Goal: Task Accomplishment & Management: Complete application form

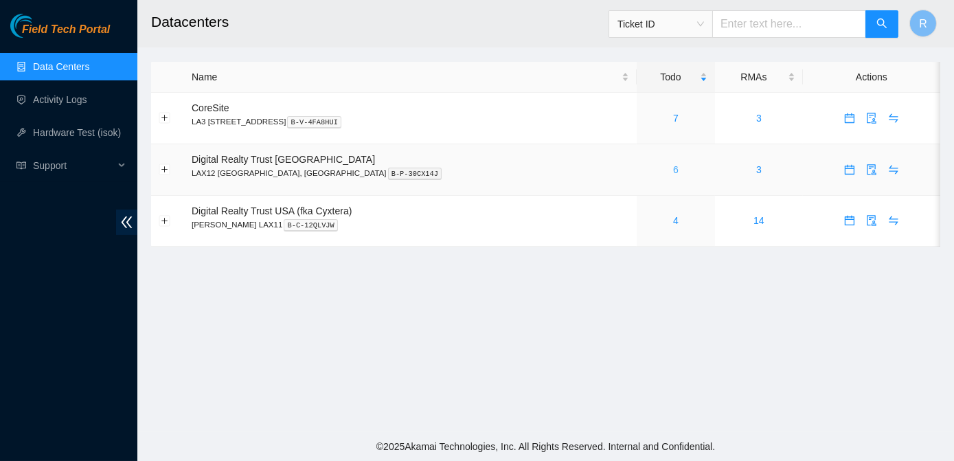
click at [673, 168] on link "6" at bounding box center [675, 169] width 5 height 11
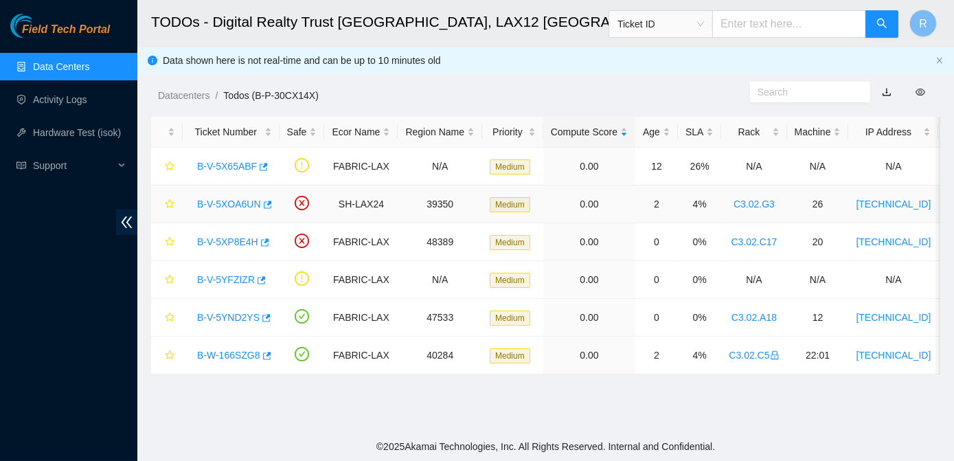
click at [231, 202] on link "B-V-5XOA6UN" at bounding box center [229, 204] width 64 height 11
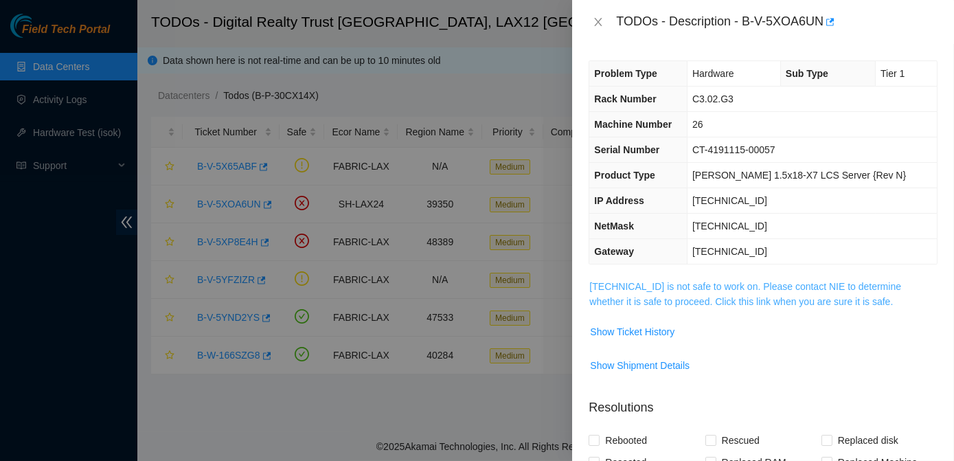
click at [646, 291] on link "184.24.106.157 is not safe to work on. Please contact NIE to determine whether …" at bounding box center [745, 294] width 312 height 26
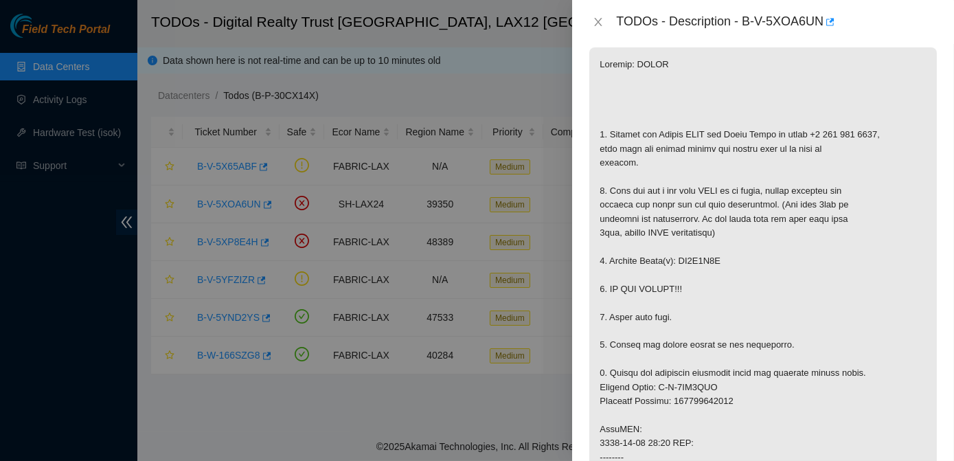
scroll to position [232, 0]
click at [598, 21] on icon "close" at bounding box center [599, 22] width 8 height 8
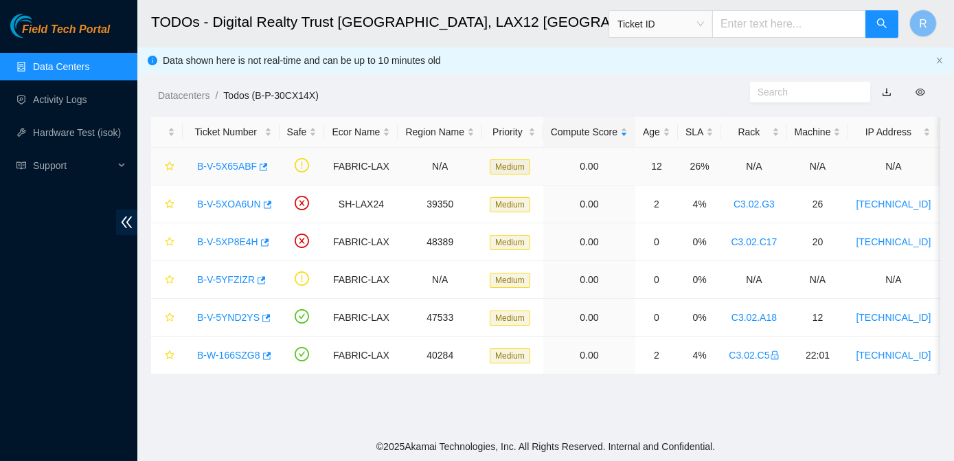
scroll to position [278, 0]
click at [232, 239] on link "B-V-5XP8E4H" at bounding box center [227, 241] width 61 height 11
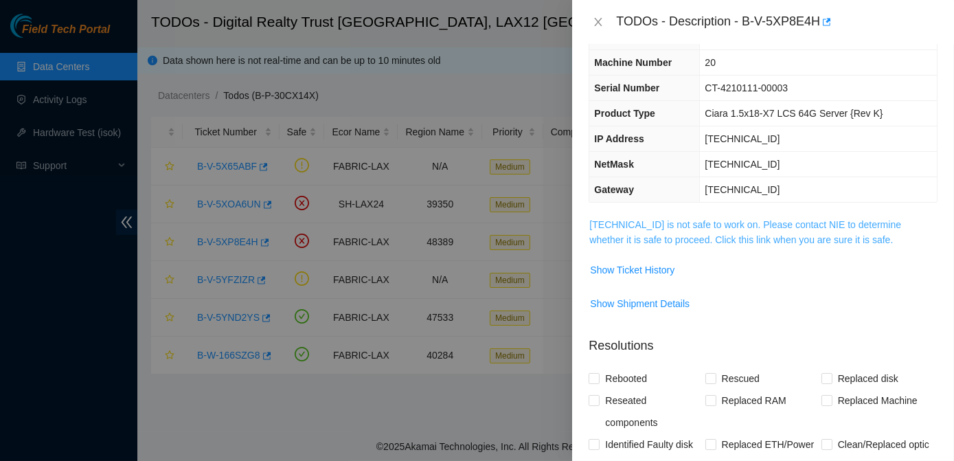
scroll to position [62, 0]
click at [677, 240] on link "23.66.234.151 is not safe to work on. Please contact NIE to determine whether i…" at bounding box center [745, 232] width 312 height 26
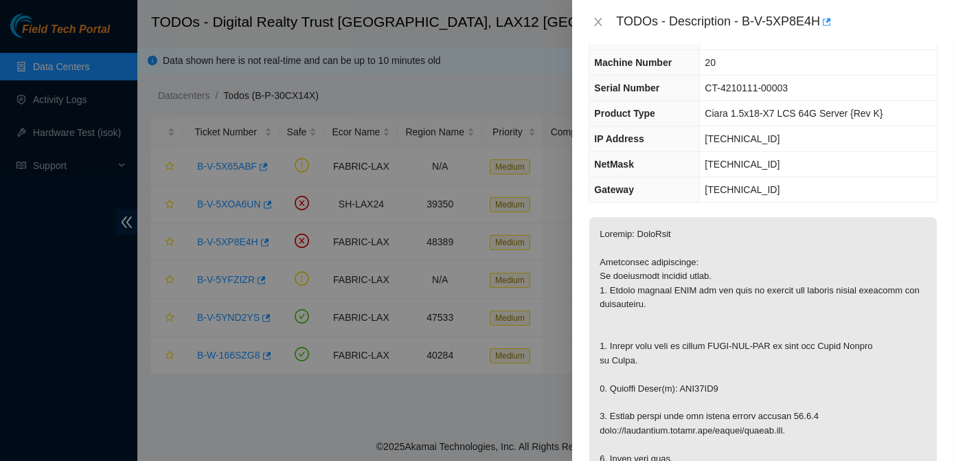
scroll to position [176, 0]
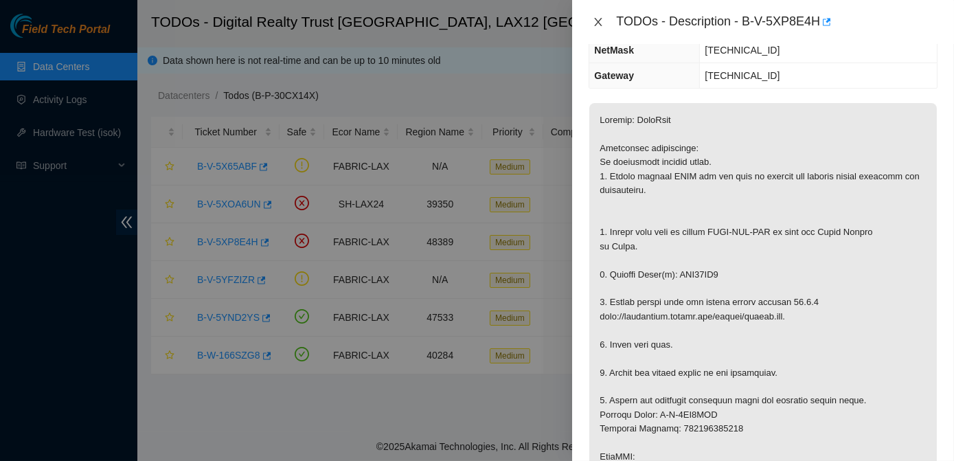
click at [602, 23] on icon "close" at bounding box center [598, 21] width 11 height 11
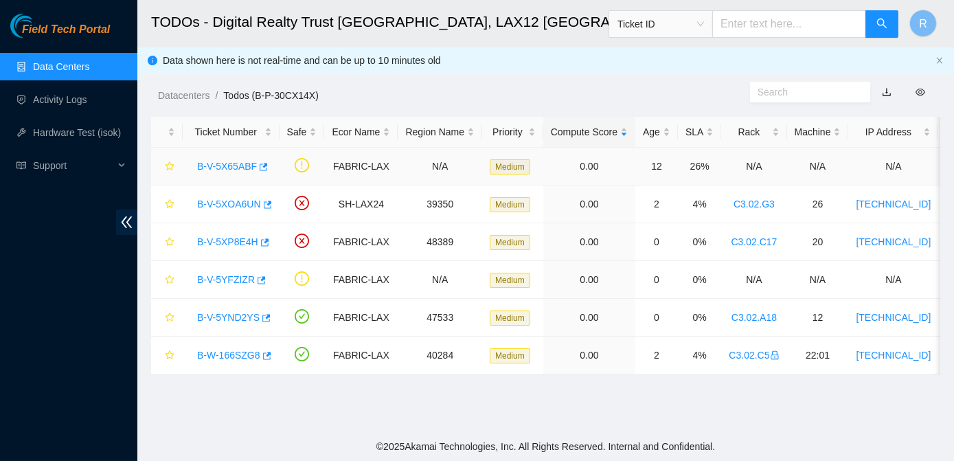
scroll to position [221, 0]
click at [225, 314] on link "B-V-5YND2YS" at bounding box center [228, 317] width 63 height 11
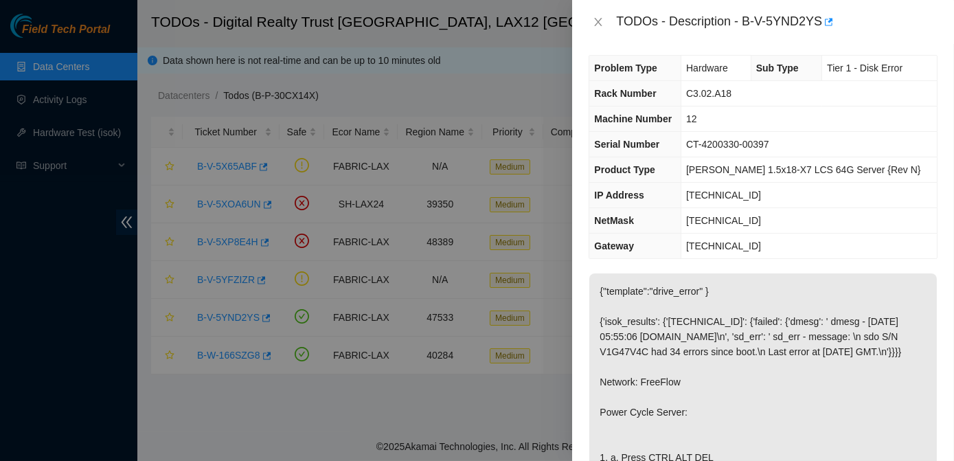
scroll to position [0, 0]
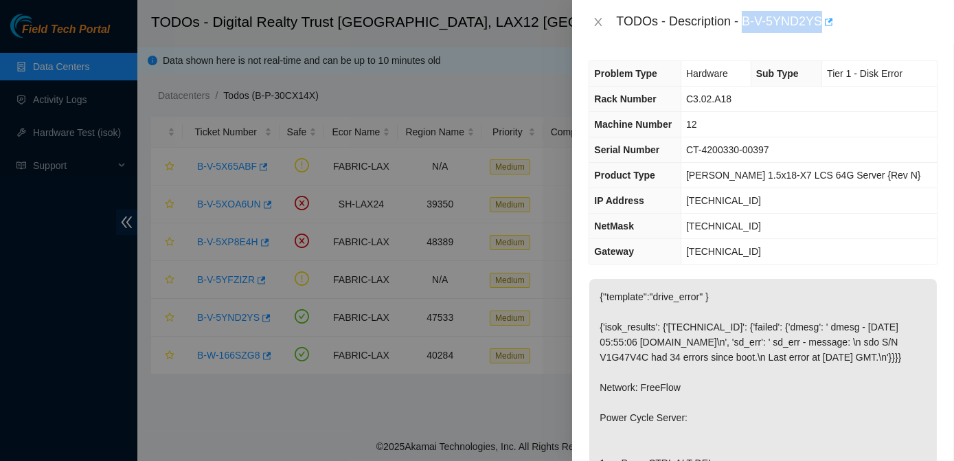
drag, startPoint x: 745, startPoint y: 19, endPoint x: 822, endPoint y: 14, distance: 77.8
click at [822, 14] on div "TODOs - Description - B-V-5YND2YS" at bounding box center [776, 22] width 321 height 22
copy div "B-V-5YND2YS"
click at [600, 25] on icon "close" at bounding box center [598, 21] width 11 height 11
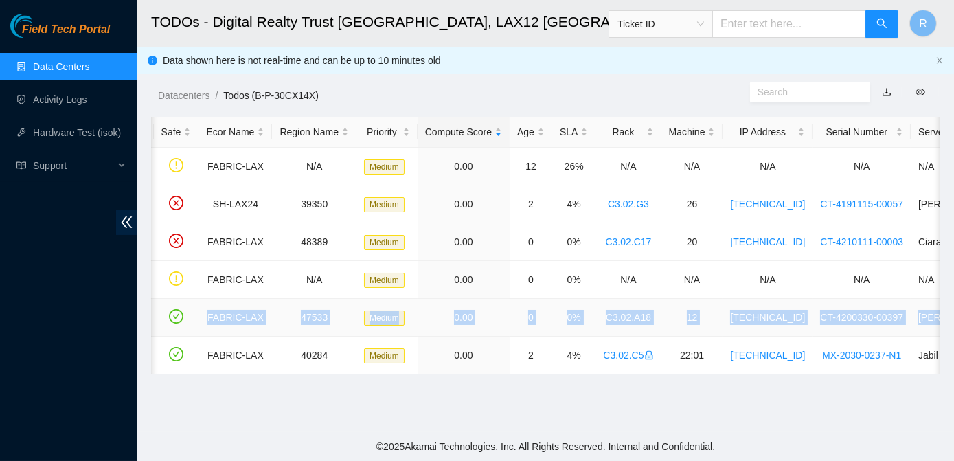
scroll to position [0, 259]
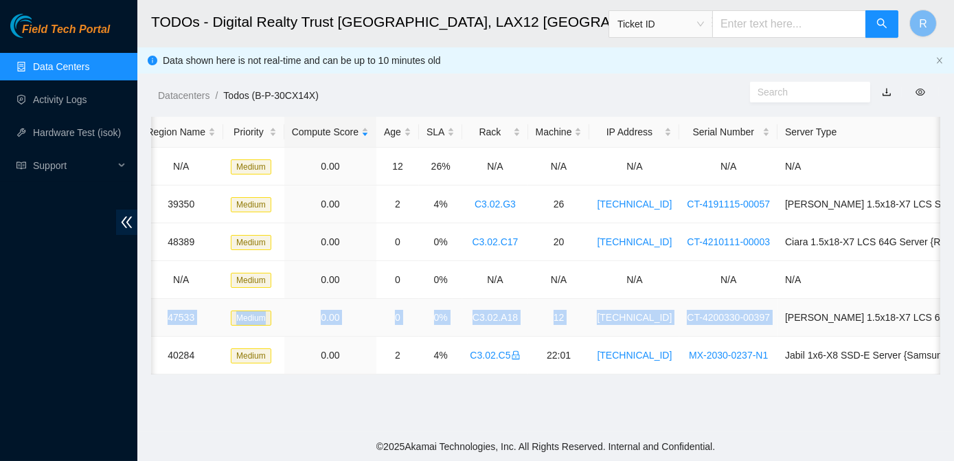
drag, startPoint x: 182, startPoint y: 317, endPoint x: 765, endPoint y: 317, distance: 582.5
click at [765, 317] on tr "B-V-5YND2YS FABRIC-LAX 47533 Medium 0.00 0 0% C3.02.A18 12 23.220.166.143 CT-42…" at bounding box center [460, 318] width 1136 height 38
copy tr "B-V-5YND2YS FABRIC-LAX 47533 Medium 0.00 0 0% C3.02.A18 12 23.220.166.143 CT-42…"
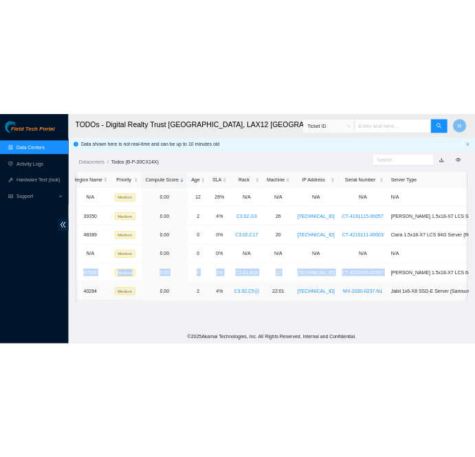
scroll to position [0, 0]
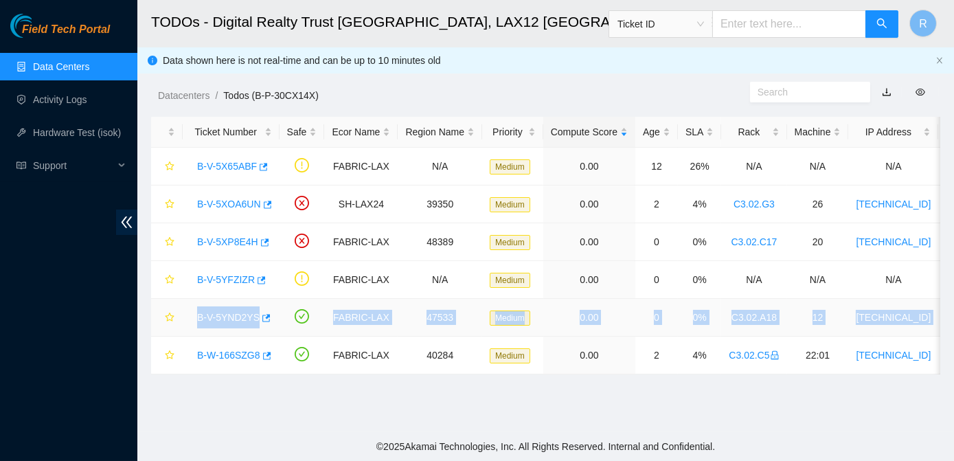
click at [229, 315] on link "B-V-5YND2YS" at bounding box center [228, 317] width 63 height 11
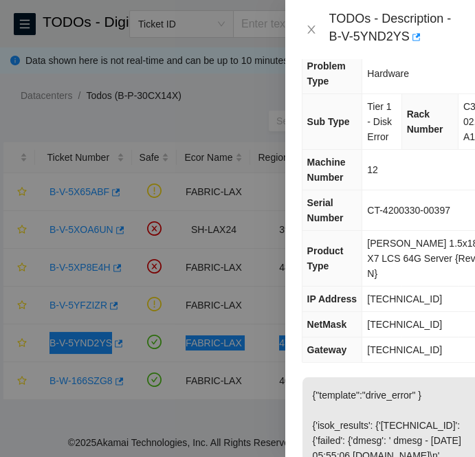
scroll to position [25, 0]
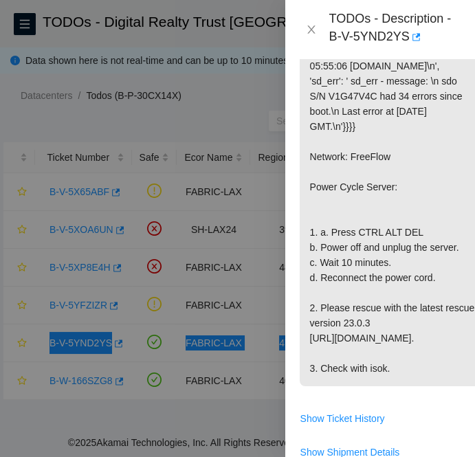
scroll to position [0, 3]
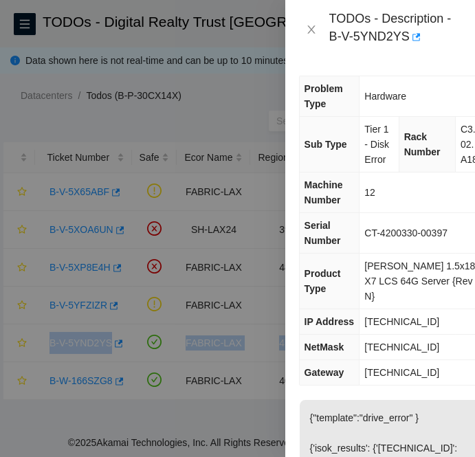
click at [396, 321] on span "23.220.166.143" at bounding box center [401, 321] width 75 height 11
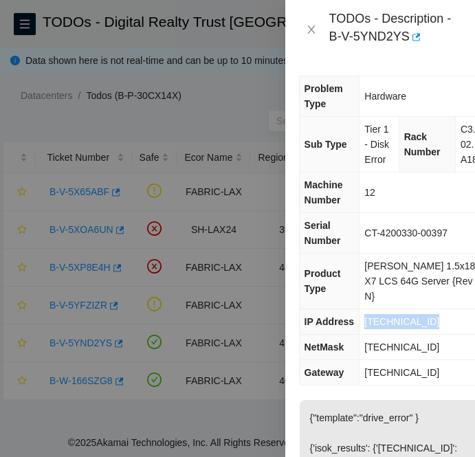
click at [396, 321] on span "23.220.166.143" at bounding box center [401, 321] width 75 height 11
click at [410, 349] on span "255.255.255.192" at bounding box center [401, 346] width 75 height 11
copy span "255.255.255.192"
click at [396, 375] on span "23.220.166.129" at bounding box center [401, 372] width 75 height 11
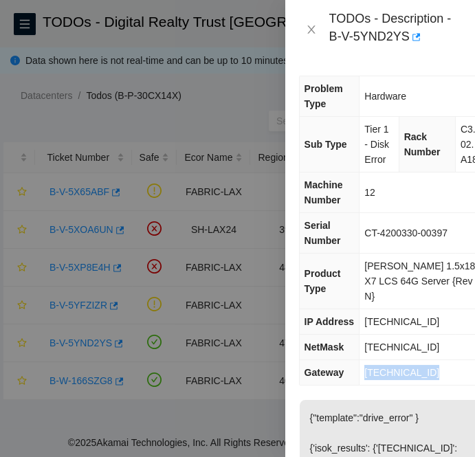
click at [396, 375] on span "23.220.166.129" at bounding box center [401, 372] width 75 height 11
copy span "23.220.166.129"
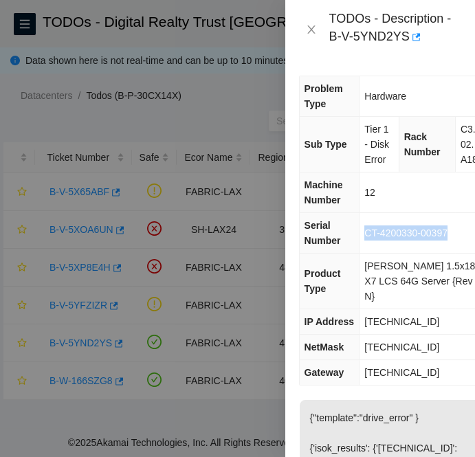
drag, startPoint x: 363, startPoint y: 249, endPoint x: 451, endPoint y: 245, distance: 87.3
click at [451, 245] on td "CT-4200330-00397" at bounding box center [422, 233] width 126 height 41
copy span "CT-4200330-00397"
drag, startPoint x: 455, startPoint y: 124, endPoint x: 460, endPoint y: 179, distance: 55.9
click at [460, 172] on td "C3.02.A18" at bounding box center [470, 145] width 30 height 56
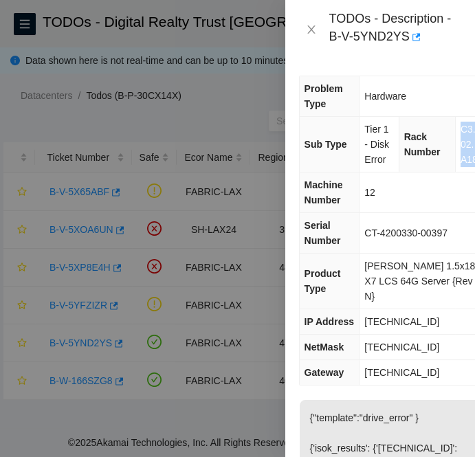
copy span "C3.02.A18"
click at [388, 192] on td "12" at bounding box center [422, 192] width 126 height 41
click at [313, 30] on icon "close" at bounding box center [311, 29] width 11 height 11
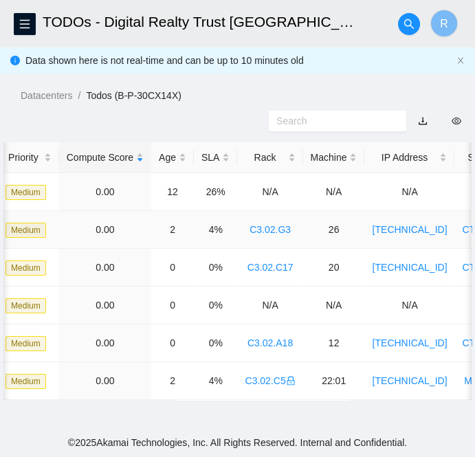
scroll to position [0, 337]
click at [323, 245] on td "26" at bounding box center [334, 230] width 62 height 38
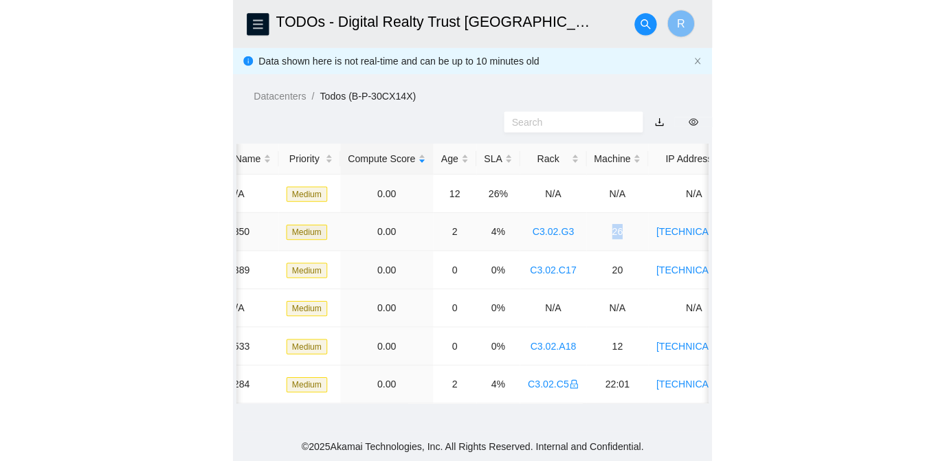
scroll to position [0, 0]
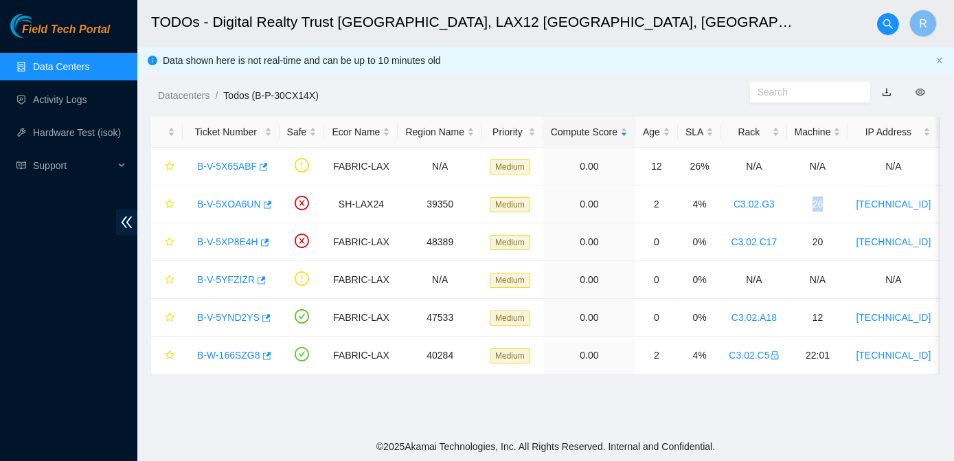
click at [84, 65] on link "Data Centers" at bounding box center [61, 66] width 56 height 11
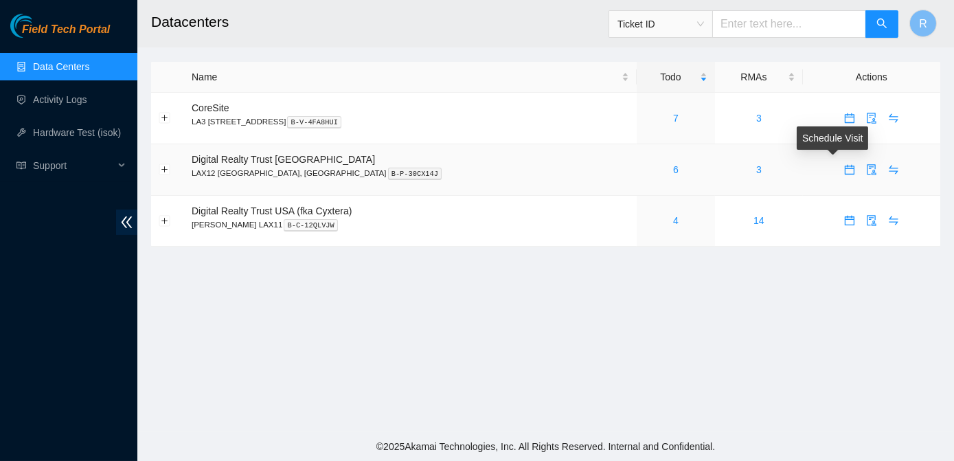
click at [845, 170] on icon "calendar" at bounding box center [850, 169] width 10 height 10
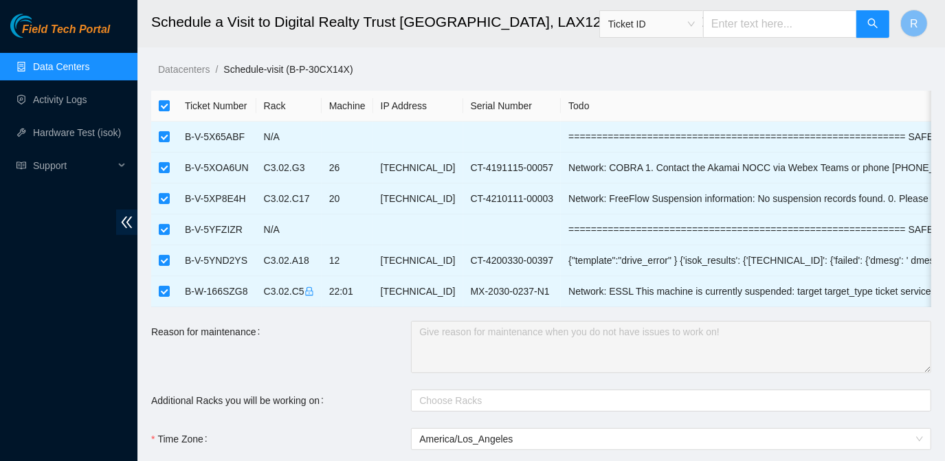
click at [163, 108] on input "checkbox" at bounding box center [164, 105] width 11 height 11
checkbox input "false"
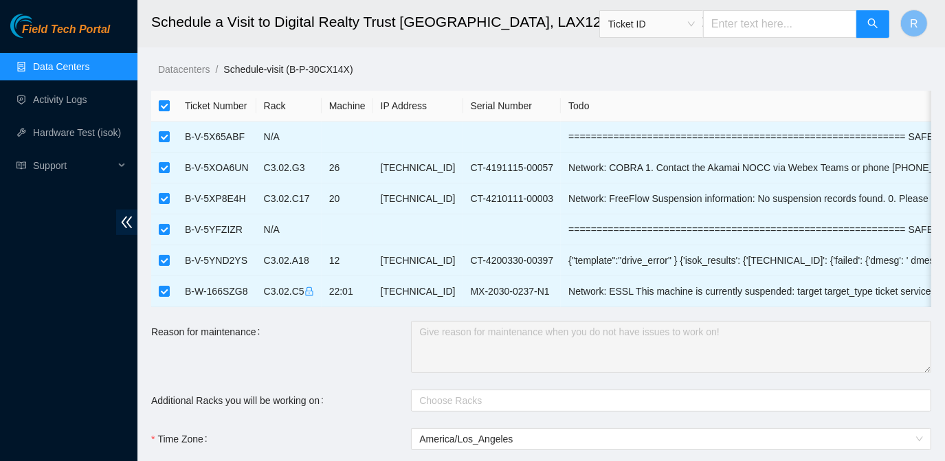
checkbox input "false"
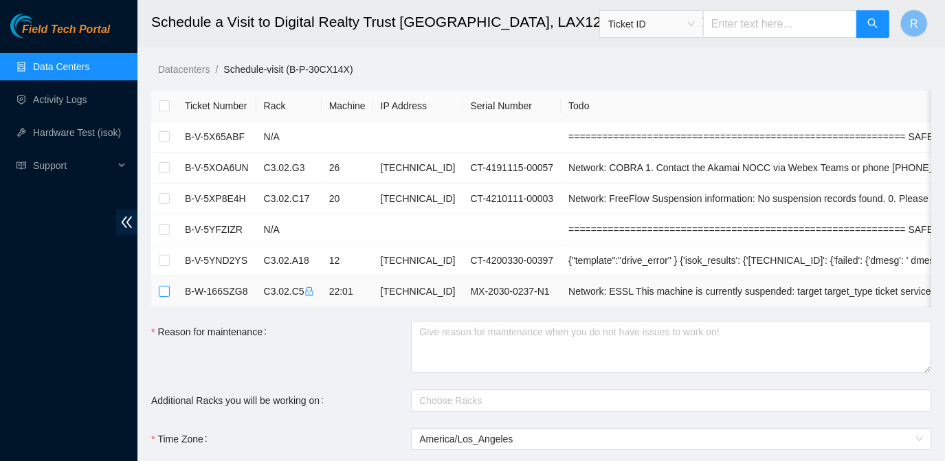
click at [163, 292] on input "checkbox" at bounding box center [164, 291] width 11 height 11
checkbox input "true"
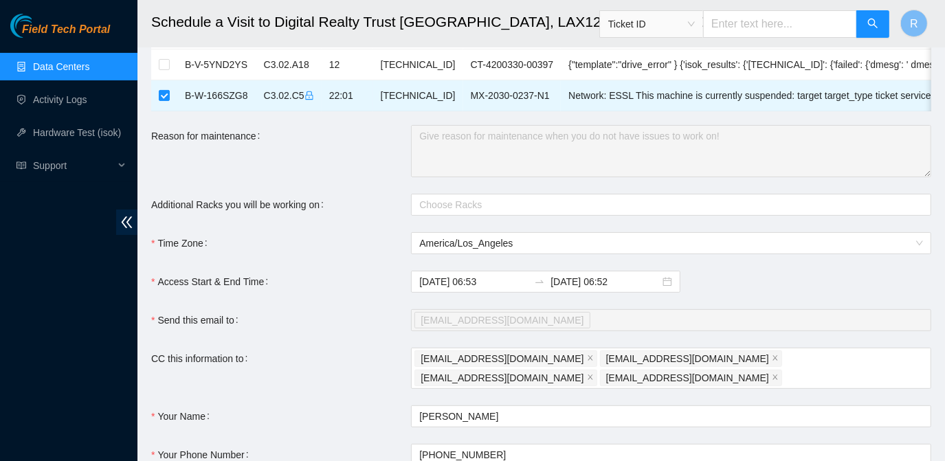
scroll to position [290, 0]
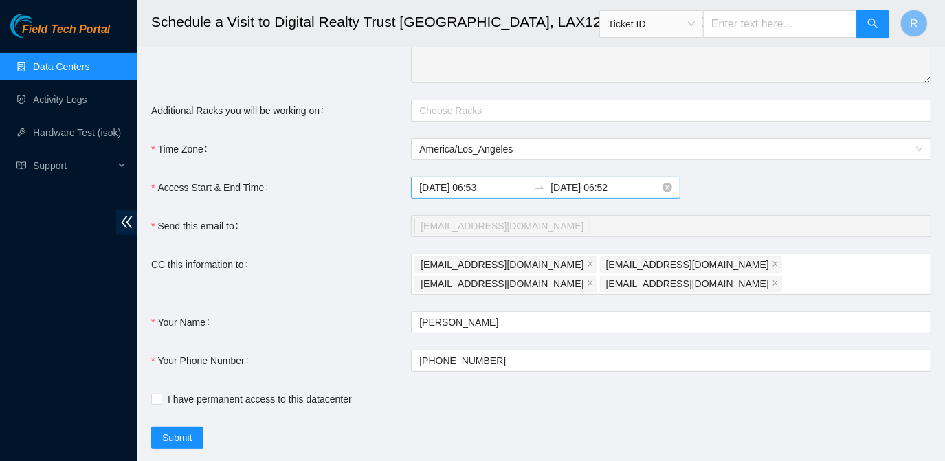
click at [479, 195] on input "2025-10-13 06:53" at bounding box center [473, 187] width 109 height 15
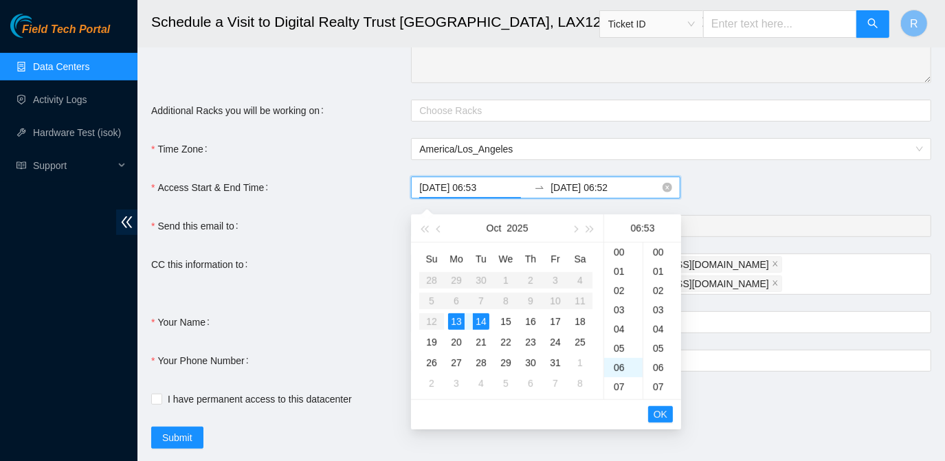
scroll to position [1019, 0]
click at [622, 294] on div "08" at bounding box center [623, 290] width 38 height 19
click at [660, 309] on div "30" at bounding box center [662, 304] width 38 height 19
type input "2025-10-13 08:30"
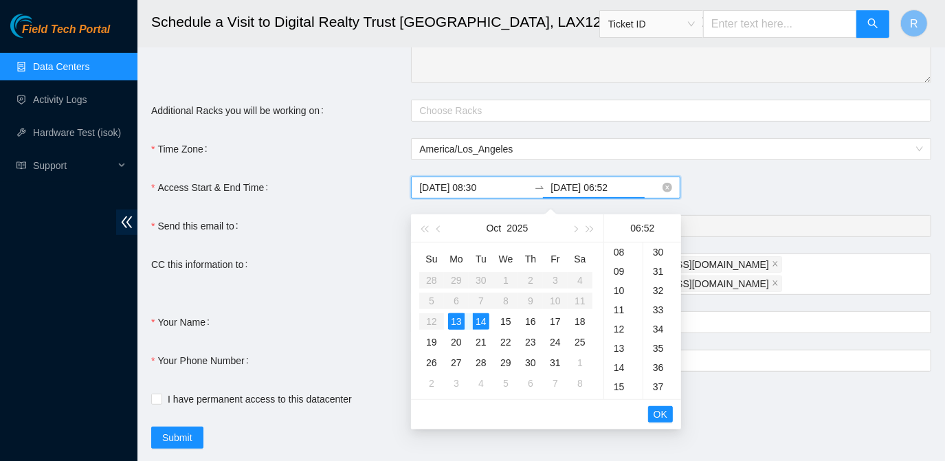
scroll to position [1000, 0]
click at [609, 195] on input "2025-10-14 06:52" at bounding box center [604, 187] width 109 height 15
click at [618, 390] on div "13" at bounding box center [623, 386] width 38 height 19
click at [657, 315] on div "30" at bounding box center [662, 320] width 38 height 19
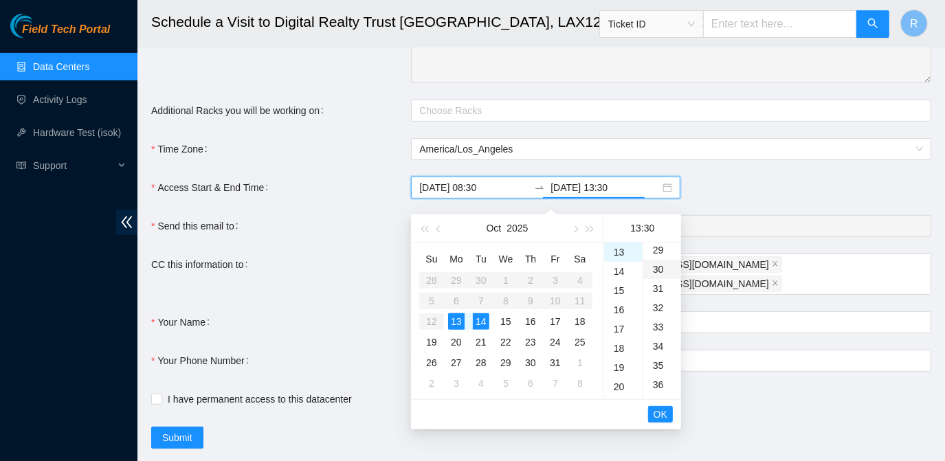
scroll to position [577, 0]
click at [460, 317] on div "13" at bounding box center [456, 321] width 16 height 16
type input "2025-10-13 13:30"
click at [657, 415] on span "OK" at bounding box center [660, 414] width 14 height 15
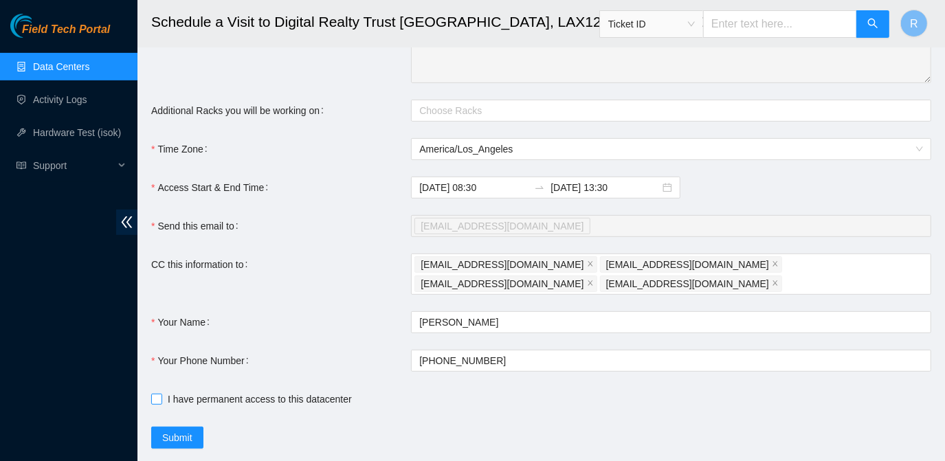
click at [156, 394] on input "I have permanent access to this datacenter" at bounding box center [156, 399] width 10 height 10
checkbox input "true"
click at [180, 430] on span "Submit" at bounding box center [177, 437] width 30 height 15
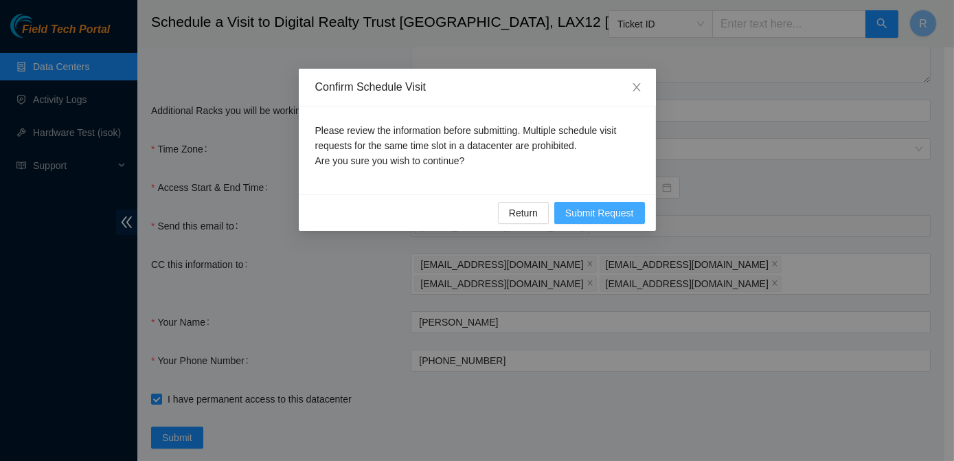
click at [588, 212] on span "Submit Request" at bounding box center [599, 212] width 69 height 15
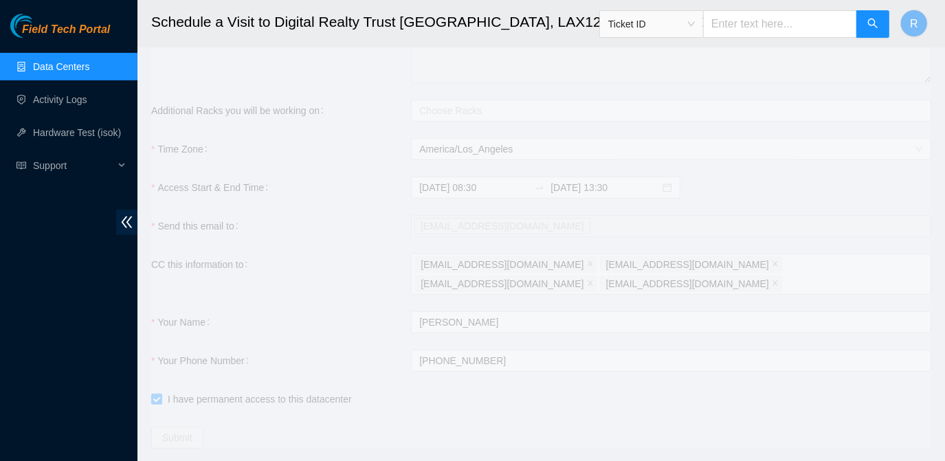
type input "2025-10-13 06:54"
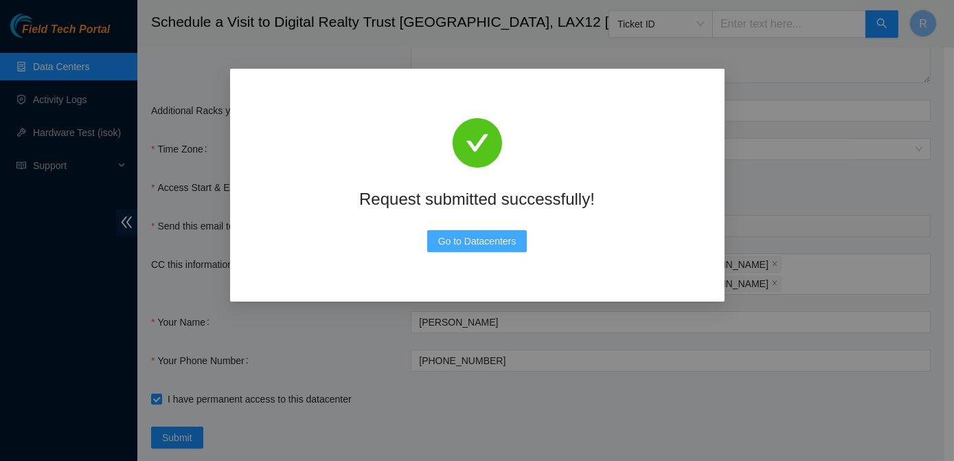
click at [485, 238] on span "Go to Datacenters" at bounding box center [477, 241] width 78 height 15
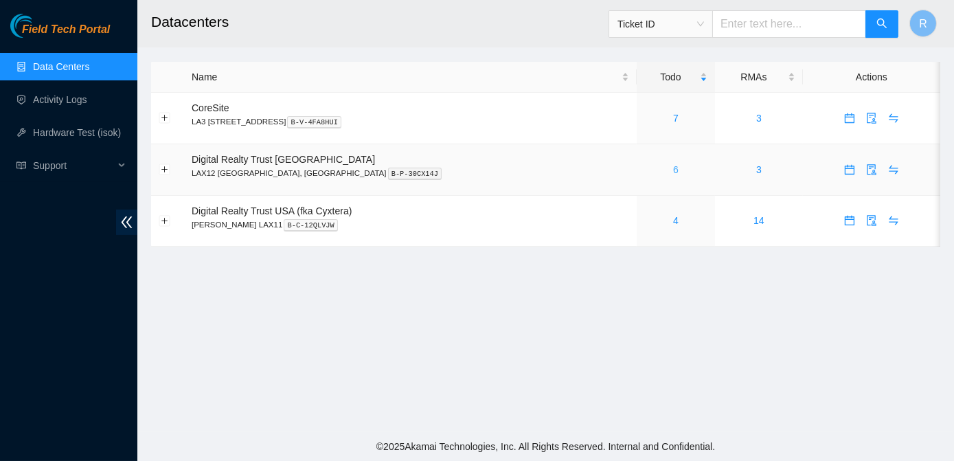
click at [673, 167] on link "6" at bounding box center [675, 169] width 5 height 11
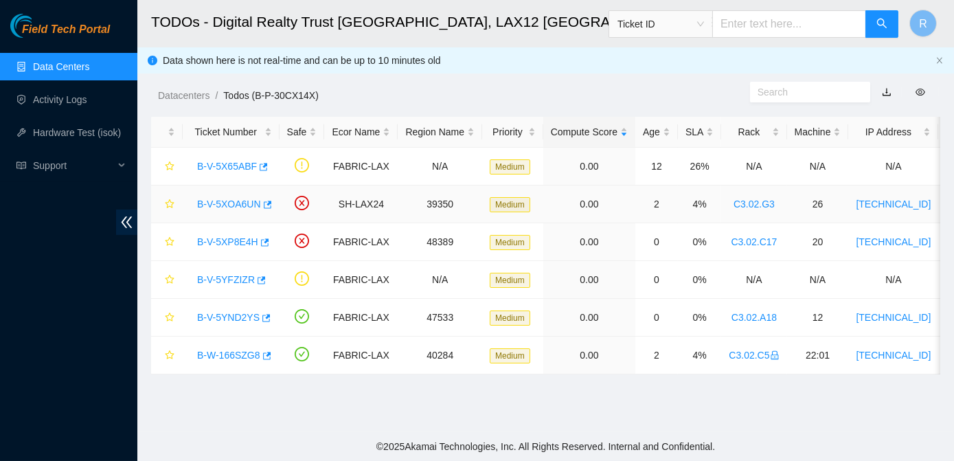
click at [221, 201] on link "B-V-5XOA6UN" at bounding box center [229, 204] width 64 height 11
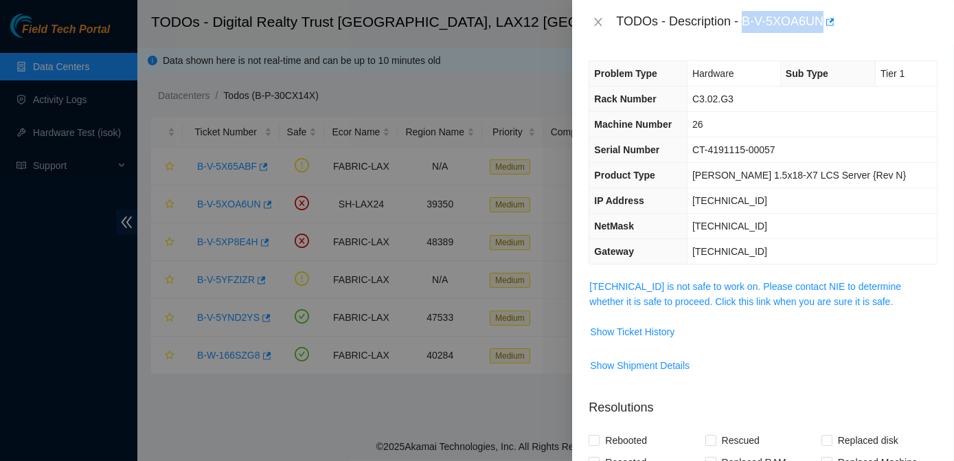
drag, startPoint x: 743, startPoint y: 21, endPoint x: 824, endPoint y: 24, distance: 81.1
click at [824, 24] on div "TODOs - Description - B-V-5XOA6UN" at bounding box center [776, 22] width 321 height 22
copy div "B-V-5XOA6UN"
click at [892, 251] on td "[TECHNICAL_ID]" at bounding box center [812, 251] width 250 height 25
click at [596, 27] on button "Close" at bounding box center [598, 22] width 19 height 13
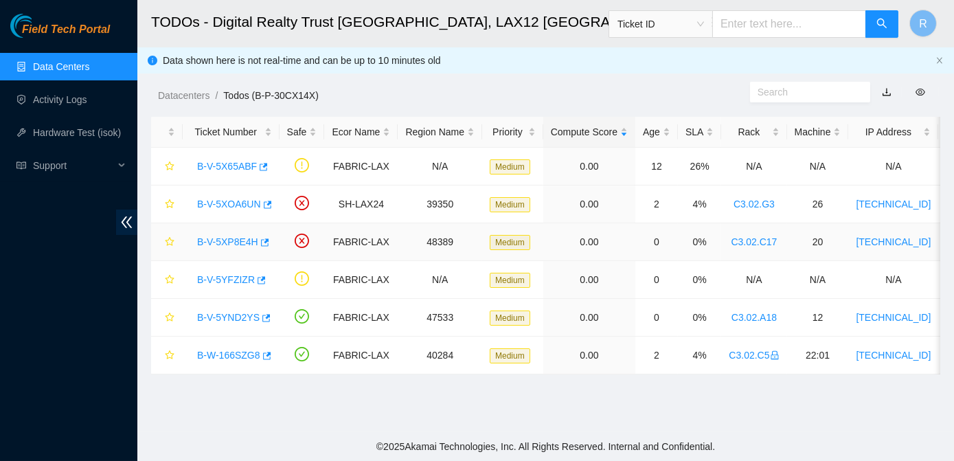
click at [224, 242] on link "B-V-5XP8E4H" at bounding box center [227, 241] width 61 height 11
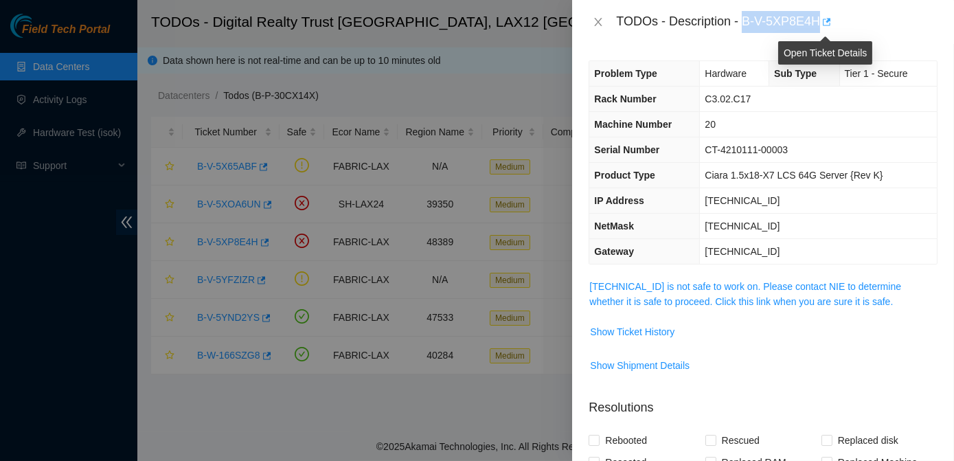
drag, startPoint x: 743, startPoint y: 16, endPoint x: 820, endPoint y: 11, distance: 77.1
click at [820, 11] on div "TODOs - Description - B-V-5XP8E4H" at bounding box center [776, 22] width 321 height 22
copy div "B-V-5XP8E4H"
click at [594, 21] on icon "close" at bounding box center [598, 21] width 11 height 11
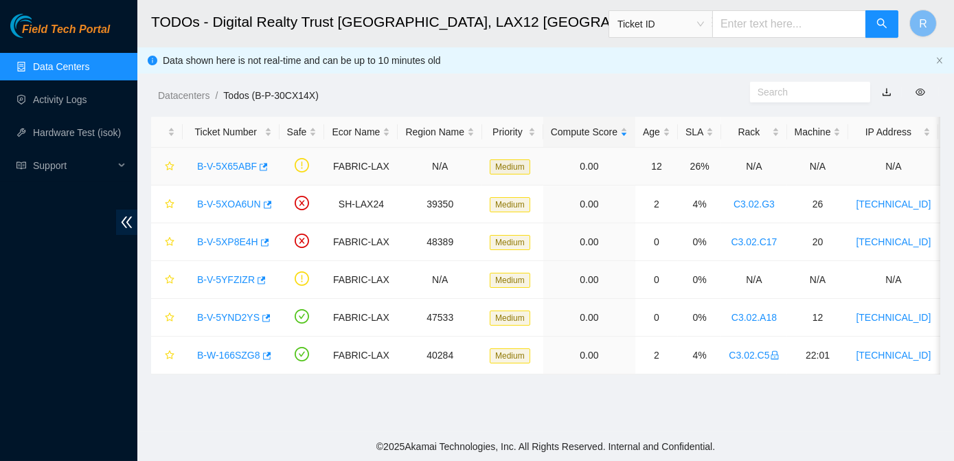
click at [232, 165] on link "B-V-5X65ABF" at bounding box center [227, 166] width 60 height 11
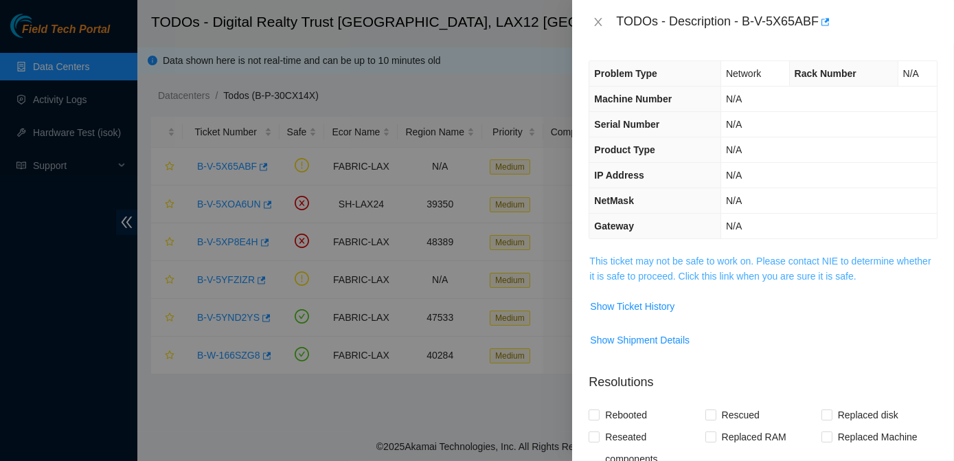
click at [648, 278] on link "This ticket may not be safe to work on. Please contact NIE to determine whether…" at bounding box center [759, 269] width 341 height 26
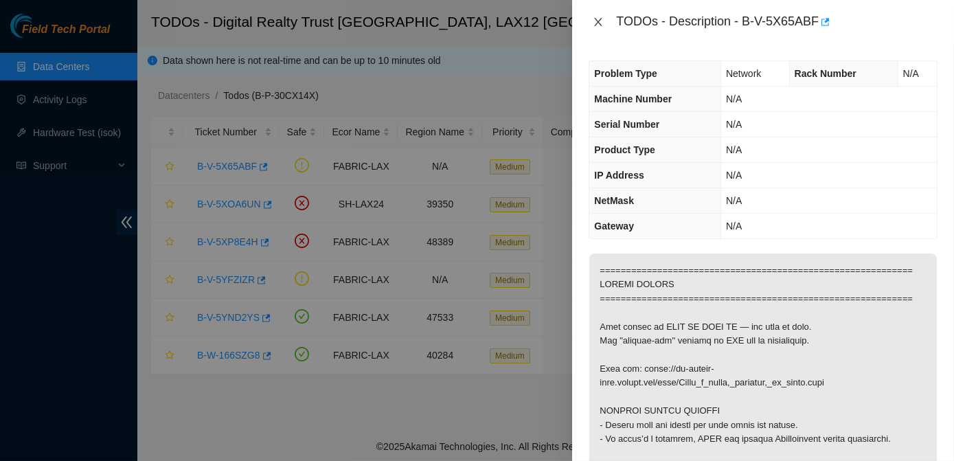
click at [599, 21] on icon "close" at bounding box center [598, 21] width 11 height 11
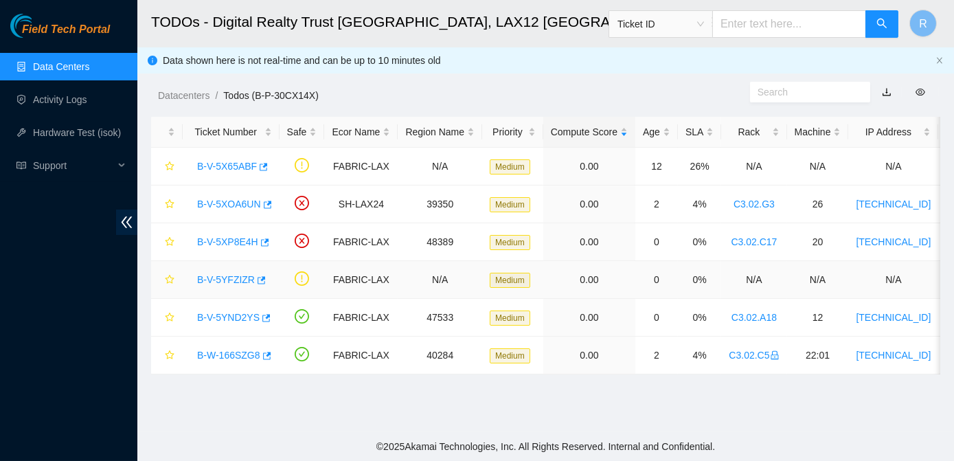
click at [220, 281] on link "B-V-5YFZIZR" at bounding box center [226, 279] width 58 height 11
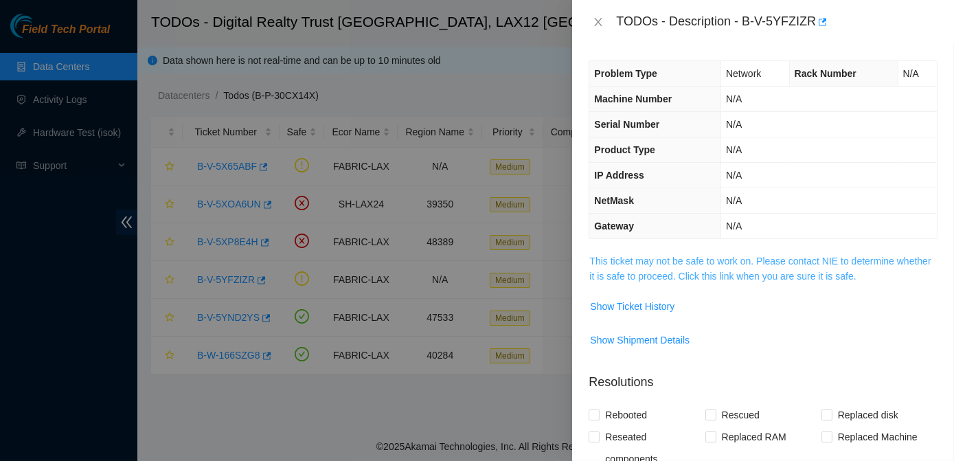
click at [621, 270] on link "This ticket may not be safe to work on. Please contact NIE to determine whether…" at bounding box center [759, 269] width 341 height 26
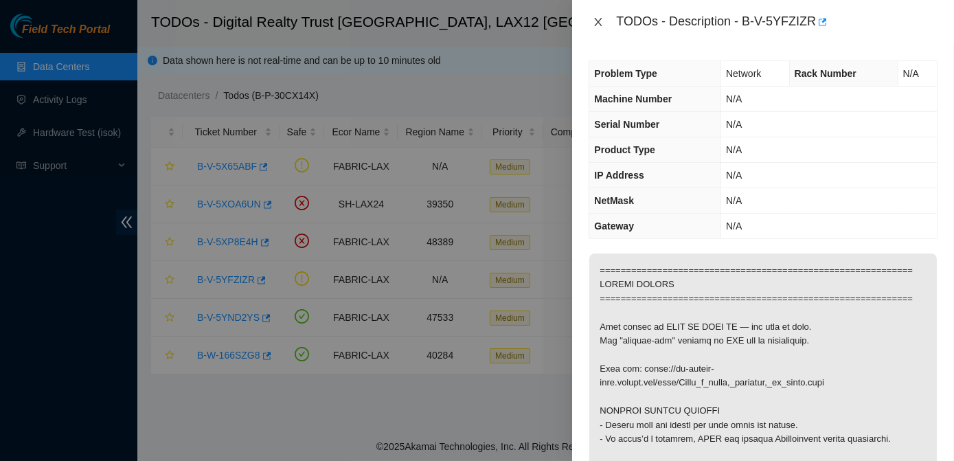
click at [597, 24] on icon "close" at bounding box center [599, 22] width 8 height 8
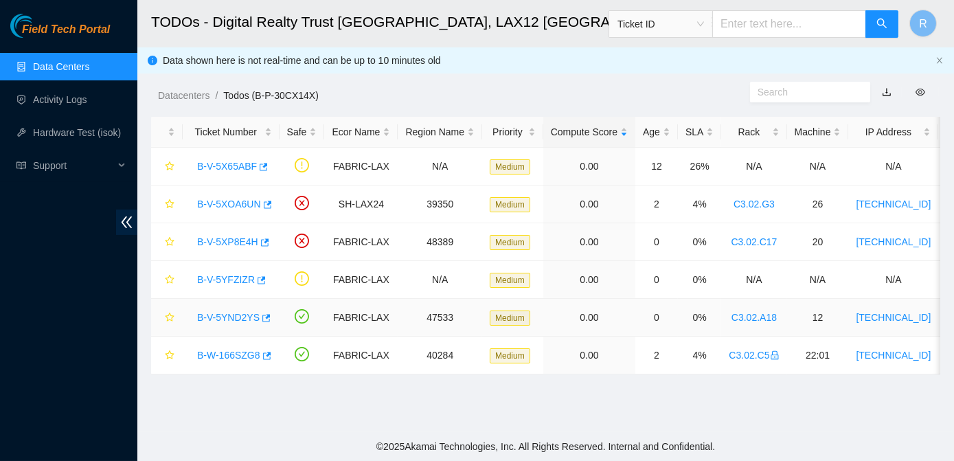
click at [225, 315] on link "B-V-5YND2YS" at bounding box center [228, 317] width 63 height 11
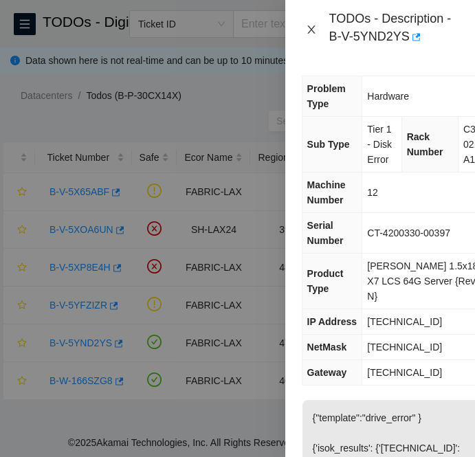
click at [311, 26] on icon "close" at bounding box center [311, 29] width 11 height 11
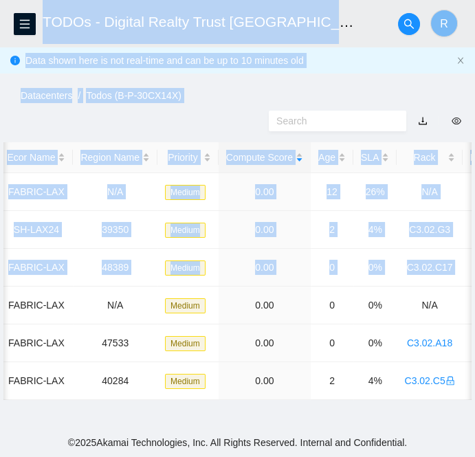
scroll to position [0, 32]
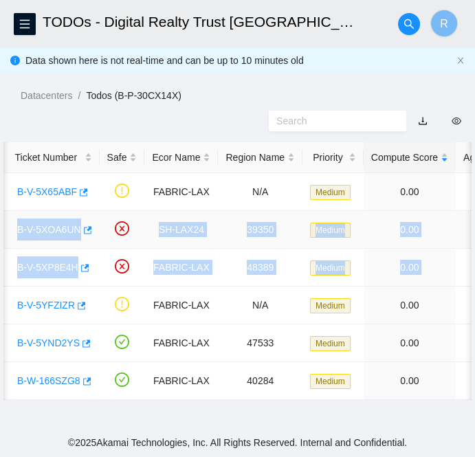
drag, startPoint x: 310, startPoint y: 267, endPoint x: 18, endPoint y: 237, distance: 293.5
copy tbody "B-V-5XOA6UN SH-LAX24 39350 Medium 0.00 2 4% C3.02.G3 26 184.24.106.157 CT-41911…"
drag, startPoint x: 41, startPoint y: 228, endPoint x: 76, endPoint y: 221, distance: 35.7
click at [41, 228] on link "B-V-5XOA6UN" at bounding box center [49, 229] width 64 height 11
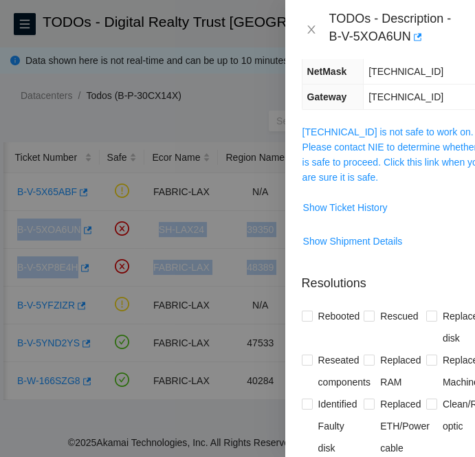
scroll to position [286, 0]
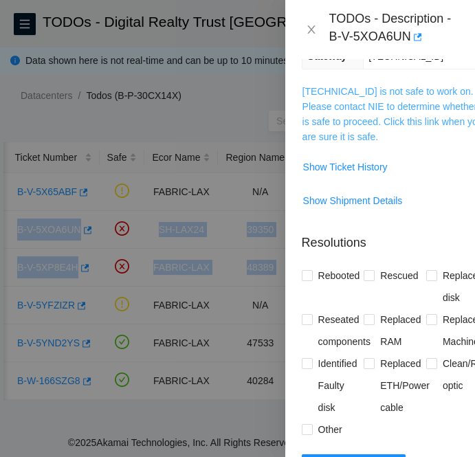
click at [386, 110] on link "184.24.106.157 is not safe to work on. Please contact NIE to determine whether …" at bounding box center [393, 114] width 182 height 56
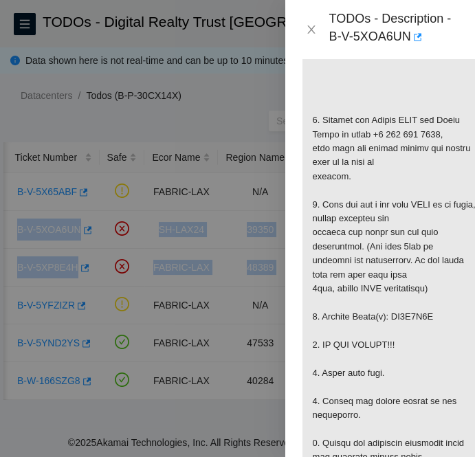
scroll to position [337, 0]
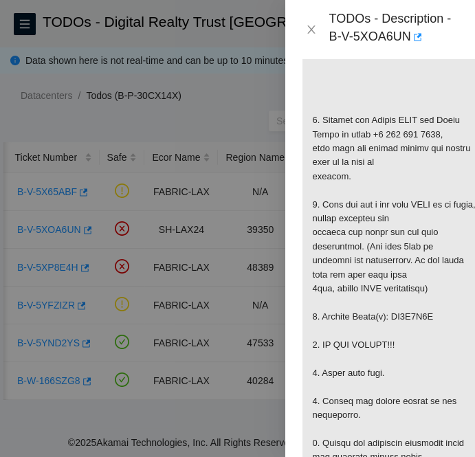
copy p "ZC1C5A5Q"
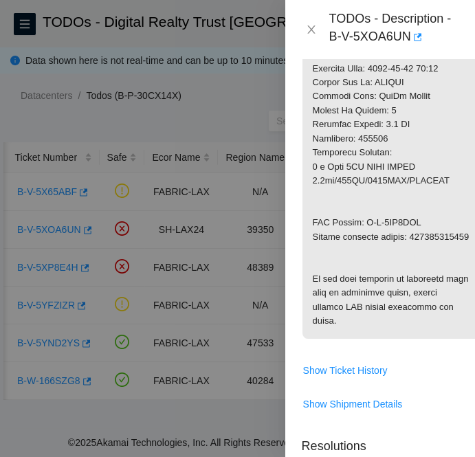
scroll to position [918, 0]
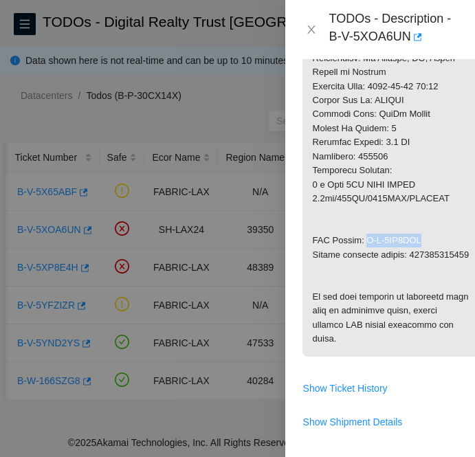
drag, startPoint x: 365, startPoint y: 252, endPoint x: 424, endPoint y: 253, distance: 58.4
copy p "B-V-5XT3PDS"
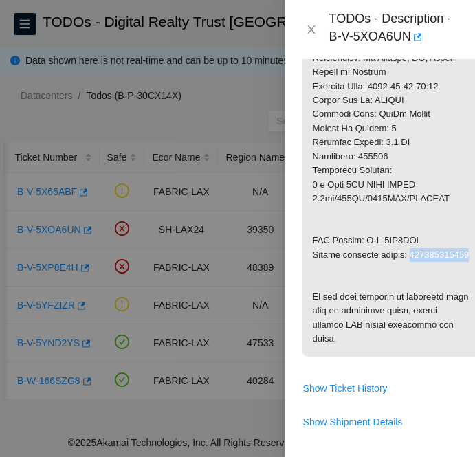
copy p "450826223736"
click at [315, 34] on icon "close" at bounding box center [311, 29] width 11 height 11
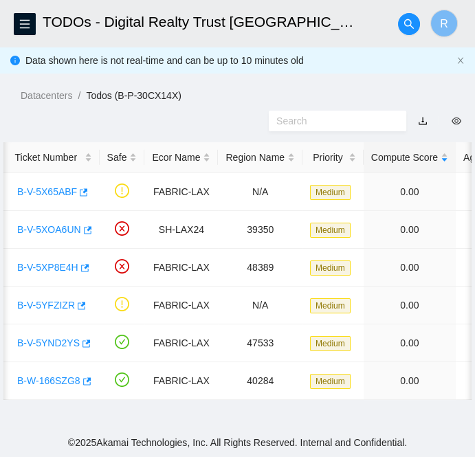
scroll to position [411, 0]
click at [45, 265] on link "B-V-5XP8E4H" at bounding box center [47, 267] width 61 height 11
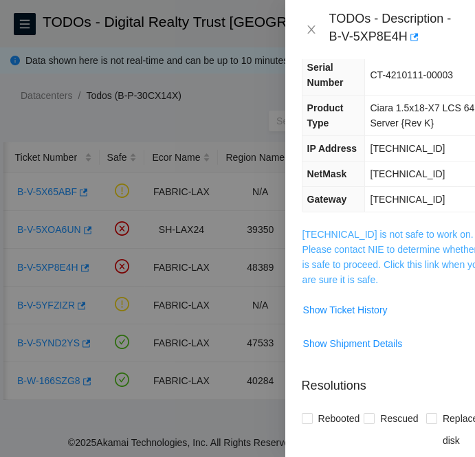
scroll to position [172, 0]
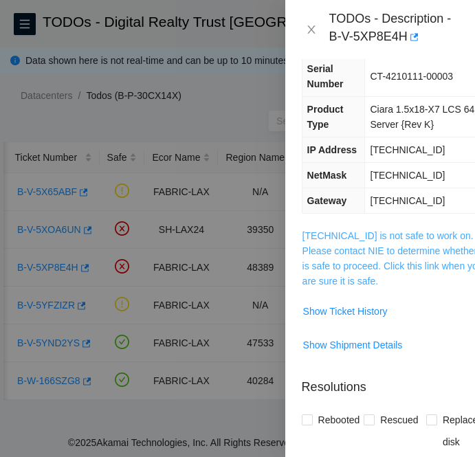
click at [335, 264] on link "23.66.234.151 is not safe to work on. Please contact NIE to determine whether i…" at bounding box center [393, 258] width 182 height 56
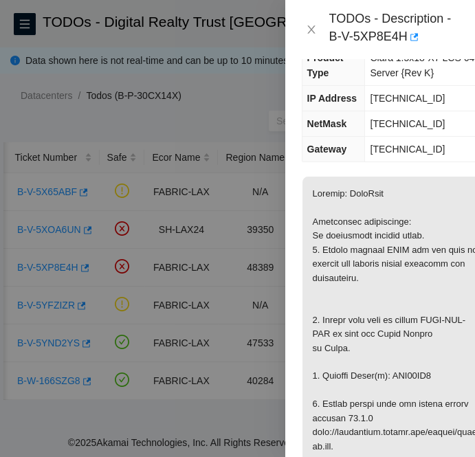
scroll to position [223, 0]
copy p "WJG10DB0"
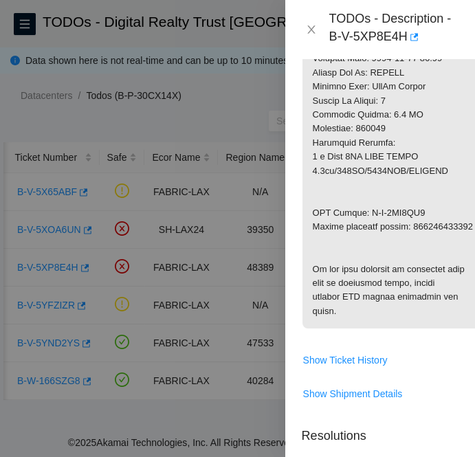
scroll to position [934, 0]
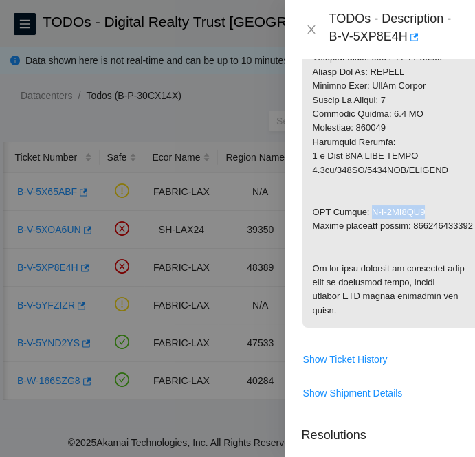
drag, startPoint x: 363, startPoint y: 210, endPoint x: 425, endPoint y: 214, distance: 62.6
copy p "B-V-5XT3OO4"
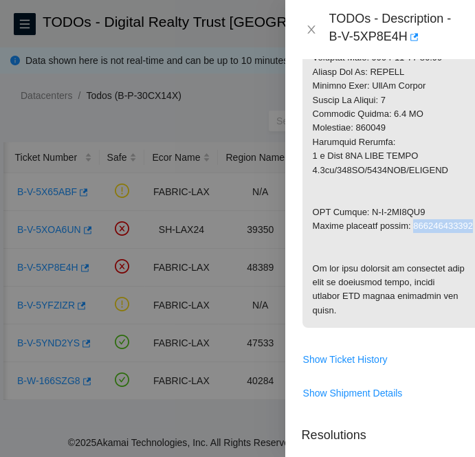
copy p "450826223714"
click at [311, 31] on icon "close" at bounding box center [311, 29] width 11 height 11
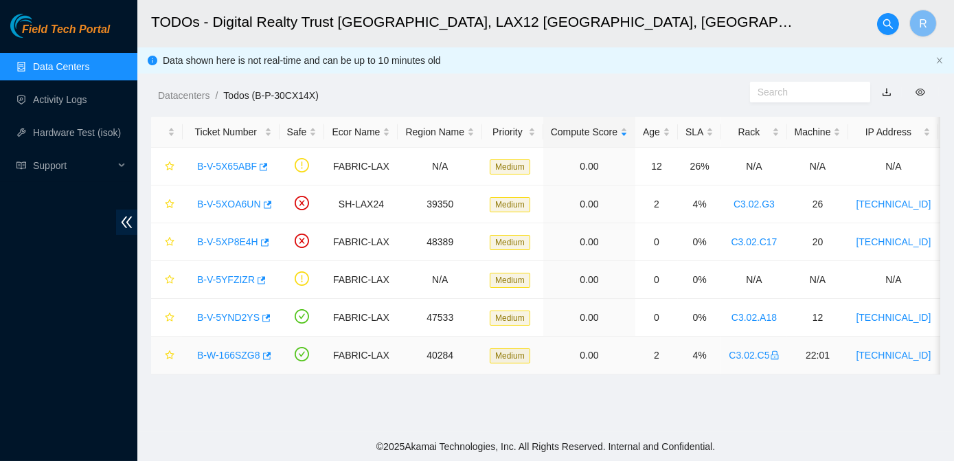
scroll to position [432, 0]
click at [230, 206] on link "B-V-5XOA6UN" at bounding box center [229, 204] width 64 height 11
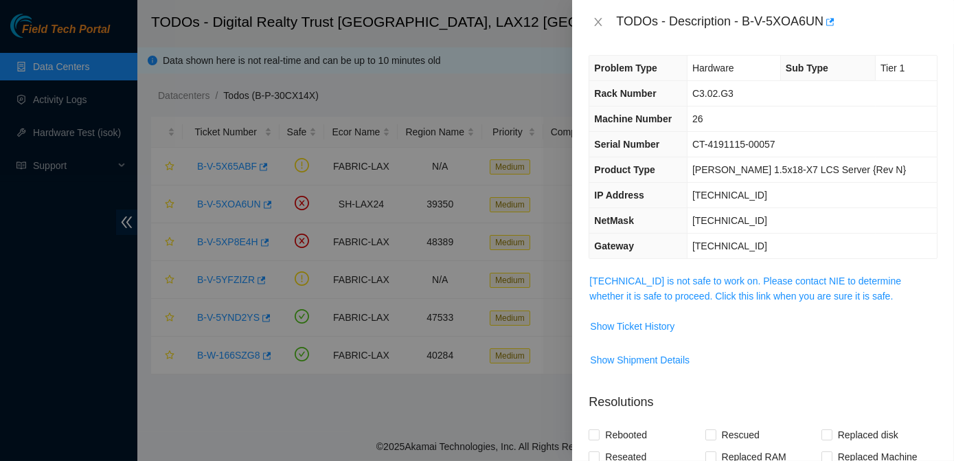
scroll to position [0, 0]
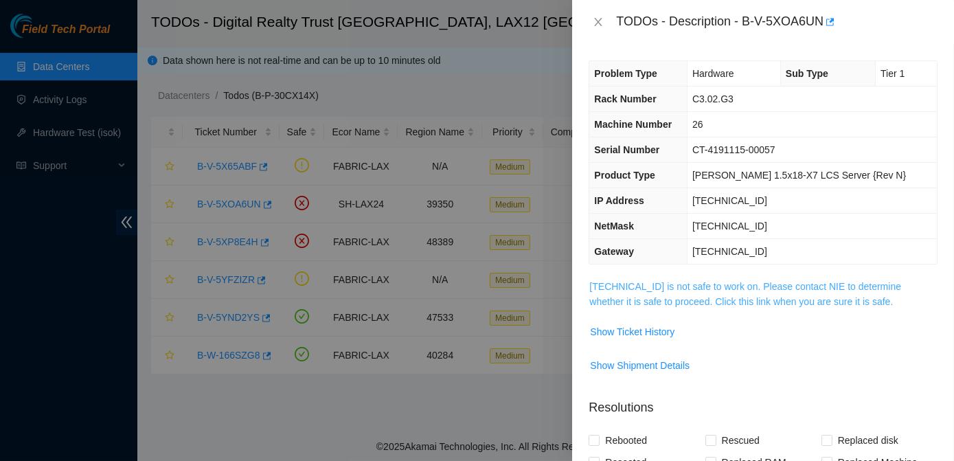
click at [743, 289] on link "184.24.106.157 is not safe to work on. Please contact NIE to determine whether …" at bounding box center [745, 294] width 312 height 26
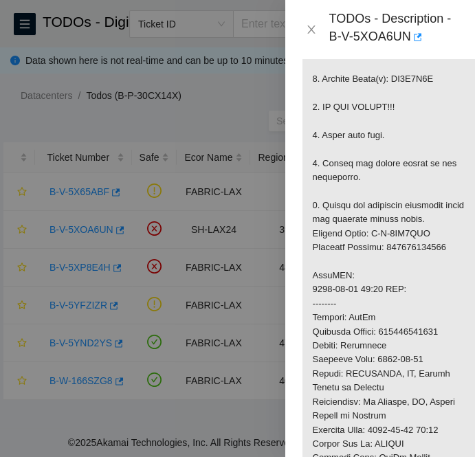
scroll to position [650, 0]
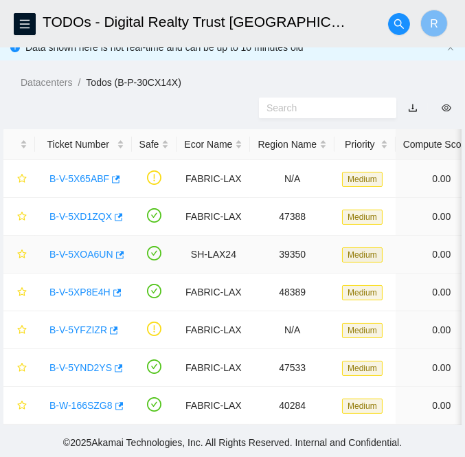
click at [82, 249] on link "B-V-5XOA6UN" at bounding box center [81, 254] width 64 height 11
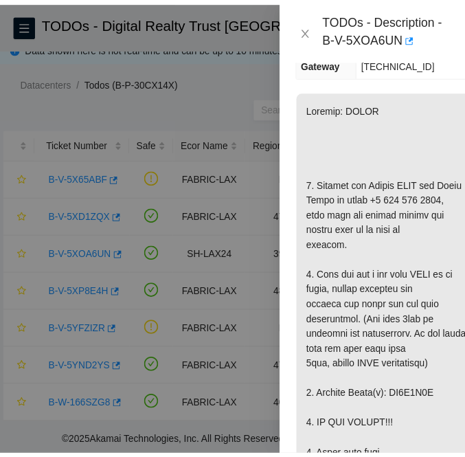
scroll to position [264, 0]
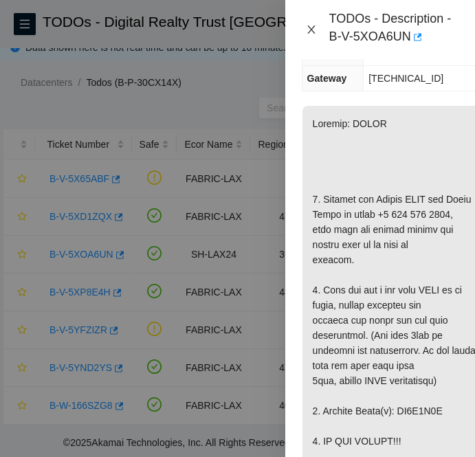
click at [307, 29] on icon "close" at bounding box center [311, 29] width 11 height 11
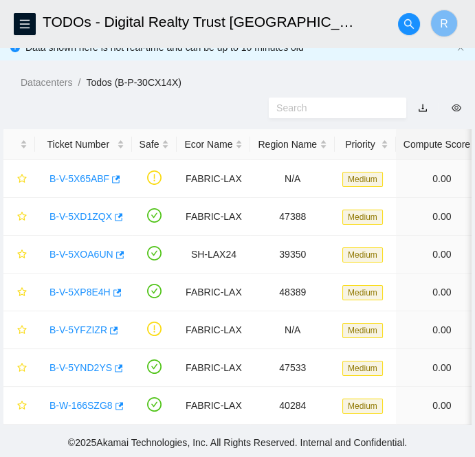
scroll to position [188, 0]
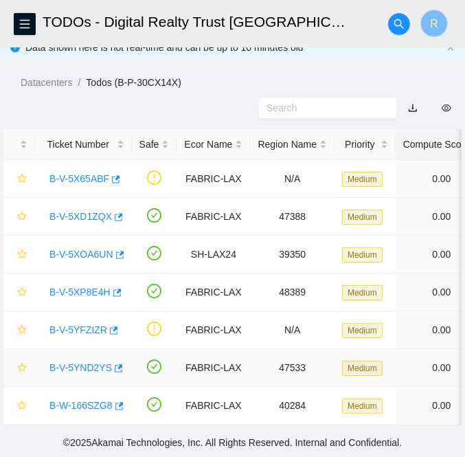
click at [69, 362] on link "B-V-5YND2YS" at bounding box center [80, 367] width 63 height 11
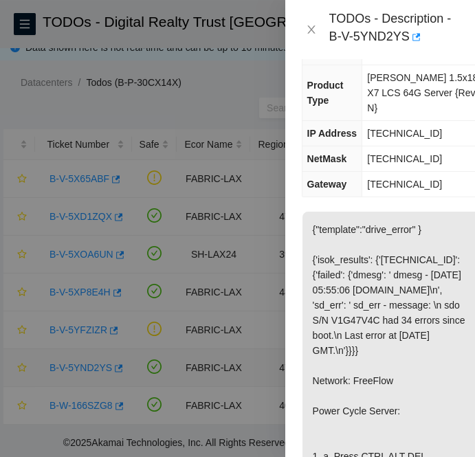
scroll to position [293, 0]
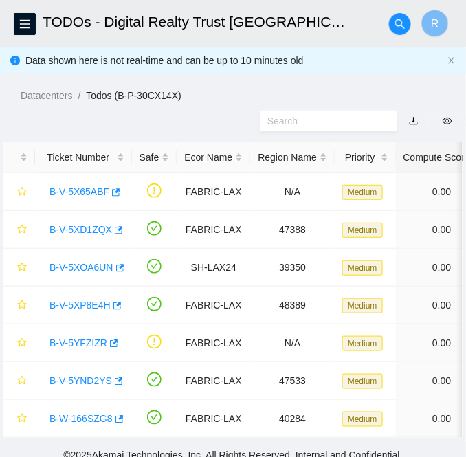
click at [343, 84] on div "Datacenters / Todos (B-P-30CX14X) /" at bounding box center [233, 64] width 466 height 77
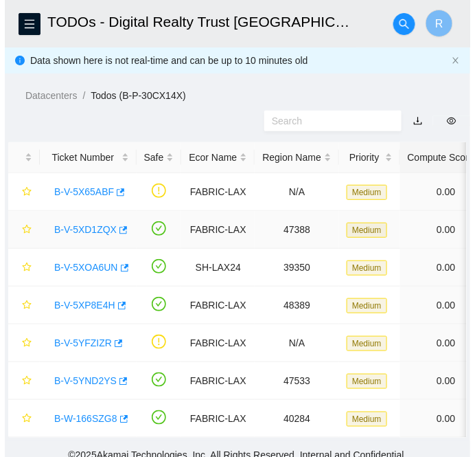
scroll to position [21, 0]
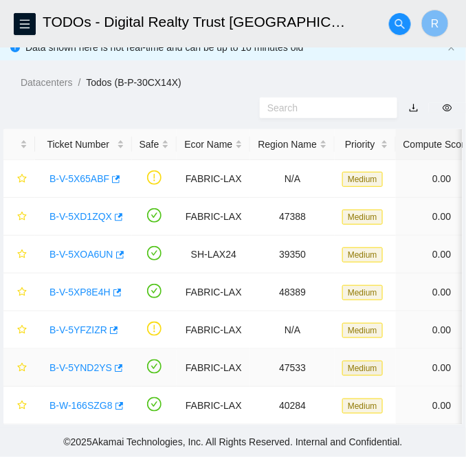
click at [85, 362] on link "B-V-5YND2YS" at bounding box center [80, 367] width 63 height 11
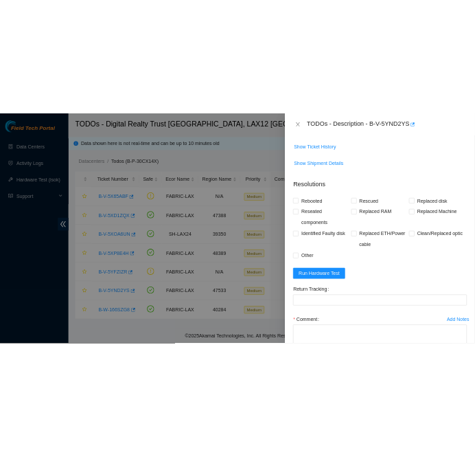
scroll to position [657, 0]
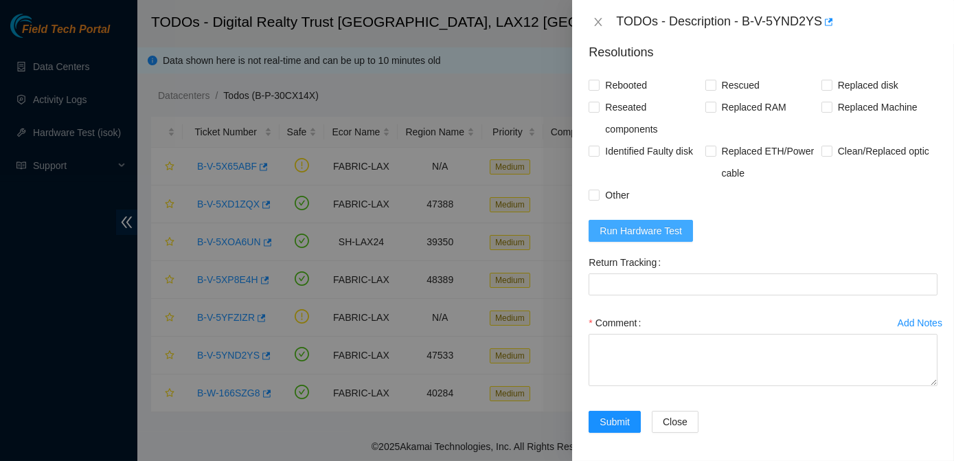
click at [475, 238] on span "Run Hardware Test" at bounding box center [641, 230] width 82 height 15
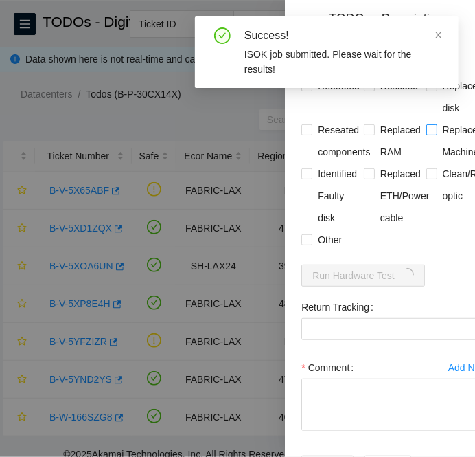
scroll to position [1000, 0]
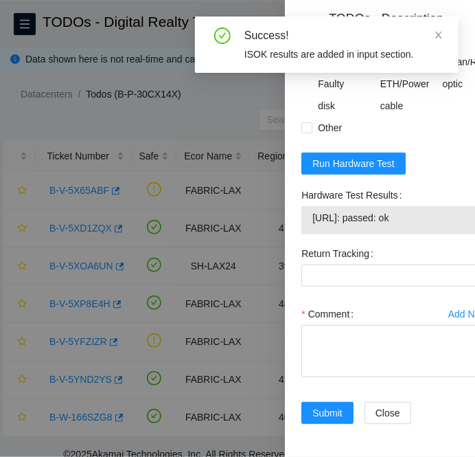
drag, startPoint x: 438, startPoint y: 260, endPoint x: 314, endPoint y: 260, distance: 123.7
click at [314, 225] on span "[URL]: passed: ok" at bounding box center [395, 217] width 165 height 15
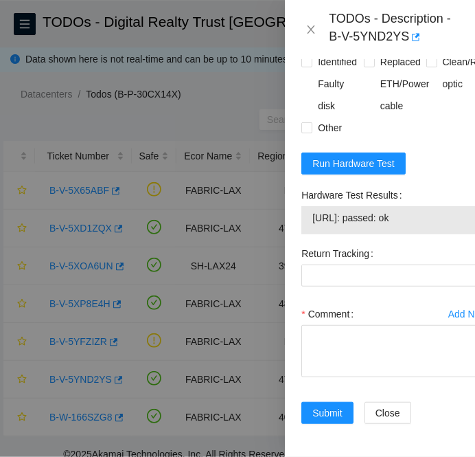
copy span "[URL]: passed: ok"
click at [328, 325] on label "Comment" at bounding box center [331, 314] width 58 height 22
click at [328, 361] on textarea "Comment" at bounding box center [395, 351] width 187 height 52
paste textarea "B-V-5YND2YS FABRIC-LAX Medium 0 0% C3.02.A18 12 [TECHNICAL_ID] CT-4200330-00397…"
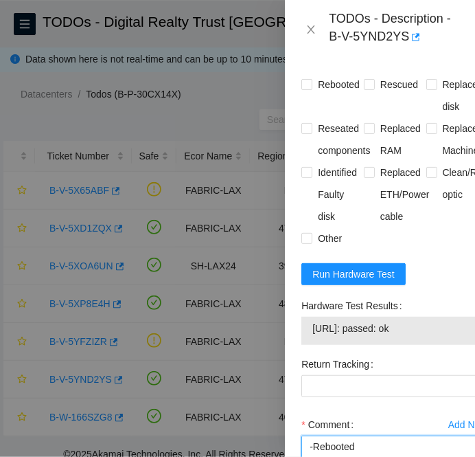
scroll to position [846, 0]
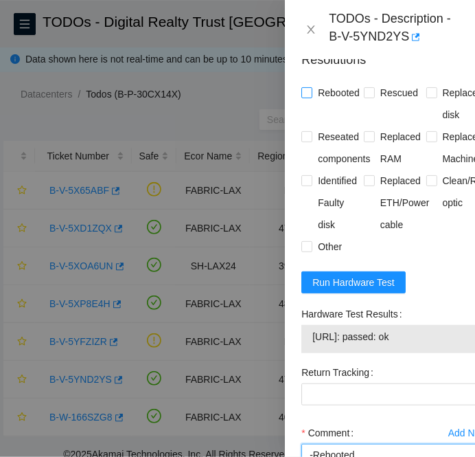
type textarea "B-V-5YND2YS FABRIC-LAX Medium 0 0% C3.02.A18 12 [TECHNICAL_ID] CT-4200330-00397…"
click at [310, 97] on input "Rebooted" at bounding box center [307, 92] width 10 height 10
checkbox input "true"
click at [370, 97] on input "Rescued" at bounding box center [369, 92] width 10 height 10
checkbox input "true"
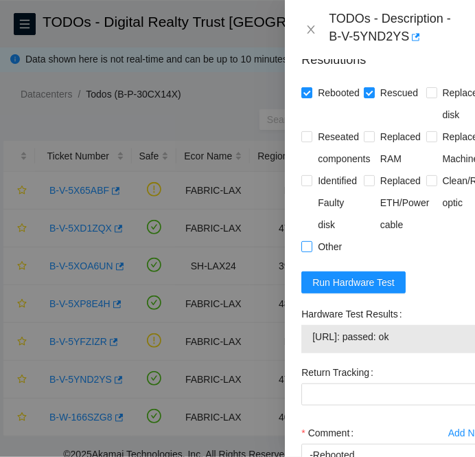
click at [313, 252] on span at bounding box center [307, 246] width 11 height 11
click at [311, 251] on input "Other" at bounding box center [307, 246] width 10 height 10
checkbox input "true"
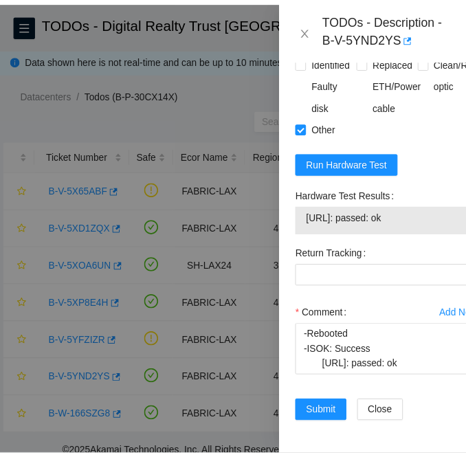
scroll to position [1041, 0]
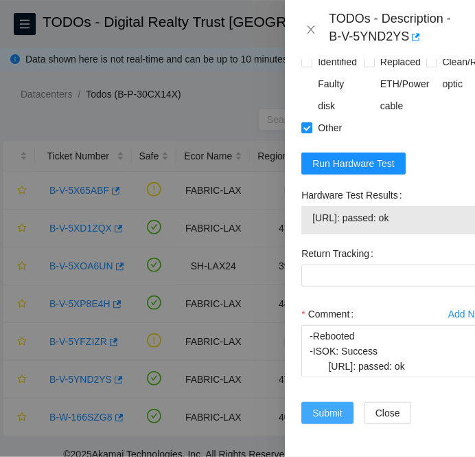
click at [328, 411] on span "Submit" at bounding box center [328, 412] width 30 height 15
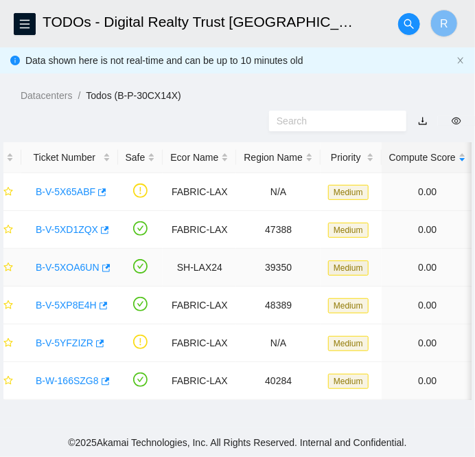
scroll to position [0, 0]
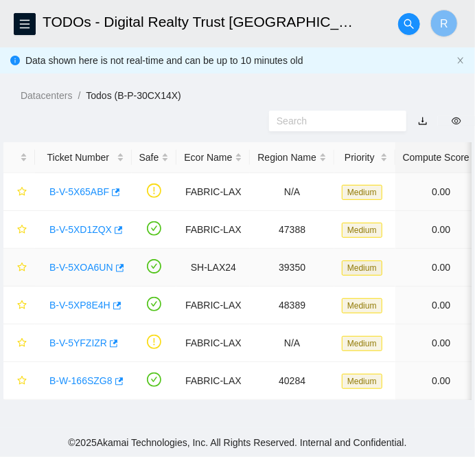
click at [80, 265] on link "B-V-5XOA6UN" at bounding box center [81, 267] width 64 height 11
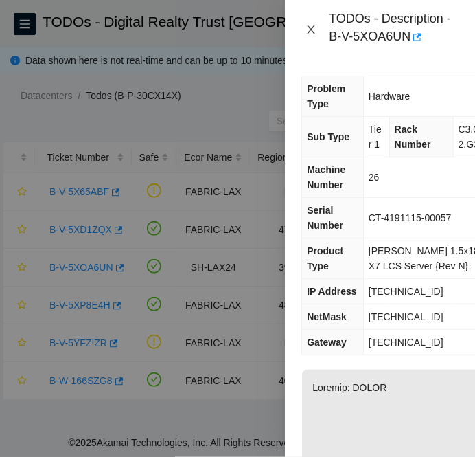
click at [305, 32] on button "Close" at bounding box center [311, 29] width 19 height 13
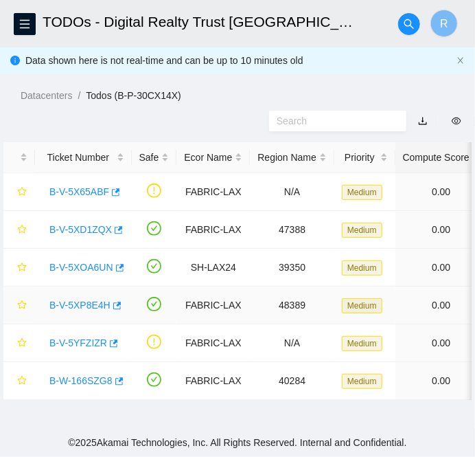
click at [73, 305] on link "B-V-5XP8E4H" at bounding box center [79, 305] width 61 height 11
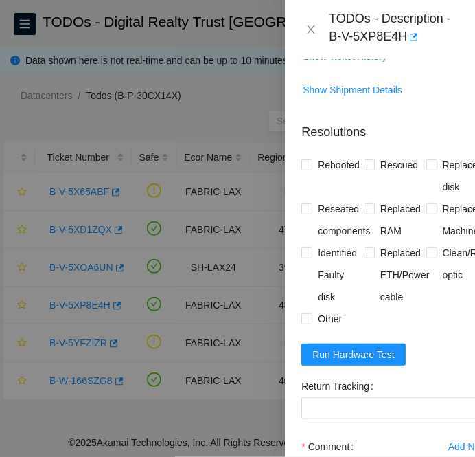
scroll to position [1484, 0]
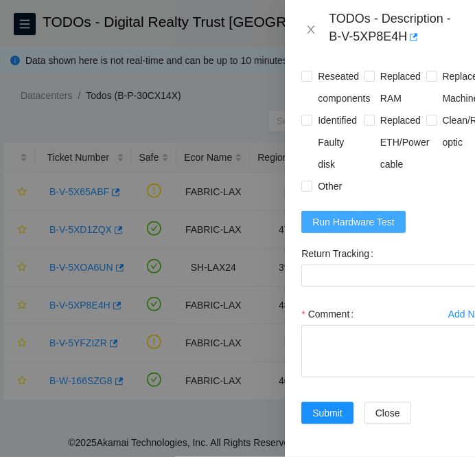
click at [387, 233] on button "Run Hardware Test" at bounding box center [354, 222] width 104 height 22
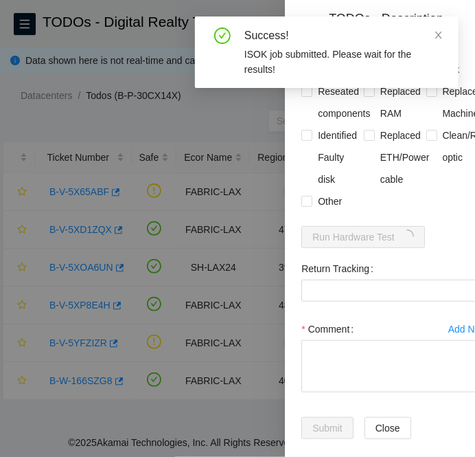
scroll to position [1436, 0]
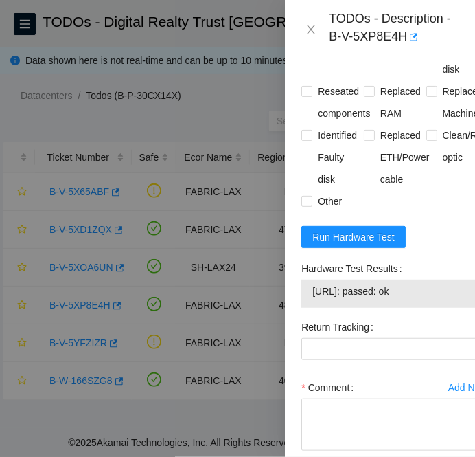
drag, startPoint x: 427, startPoint y: 348, endPoint x: 297, endPoint y: 350, distance: 129.8
click at [297, 316] on div "Hardware Test Results [URL]: passed: ok" at bounding box center [395, 287] width 198 height 58
copy tbody "[URL]: passed: ok"
click at [309, 52] on input "Rebooted" at bounding box center [307, 47] width 10 height 10
checkbox input "true"
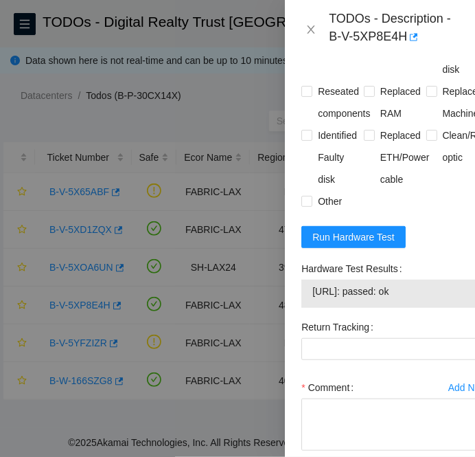
click at [429, 52] on input "Replaced disk" at bounding box center [432, 47] width 10 height 10
checkbox input "true"
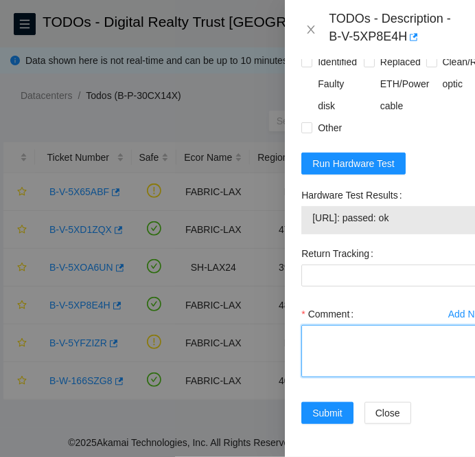
click at [330, 325] on textarea "Comment" at bounding box center [395, 351] width 187 height 52
paste textarea "B-V-5XP8E4H FABRIC-LAX Medium 0 0% C3.02.C17 20 [TECHNICAL_ID] CT-4210111-00003…"
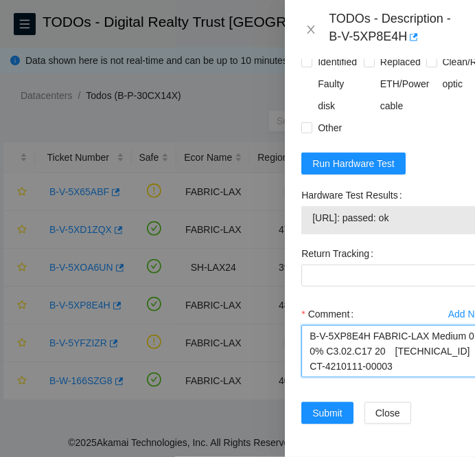
scroll to position [298, 0]
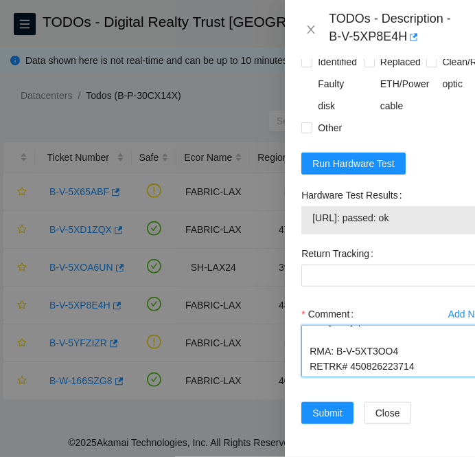
click at [390, 342] on textarea "B-V-5XP8E4H FABRIC-LAX Medium 0 0% C3.02.C17 20 23.66.234.151 CT-4210111-00003 …" at bounding box center [395, 351] width 187 height 52
type textarea "B-V-5XP8E4H FABRIC-LAX Medium 0 0% C3.02.C17 20 23.66.234.151 CT-4210111-00003 …"
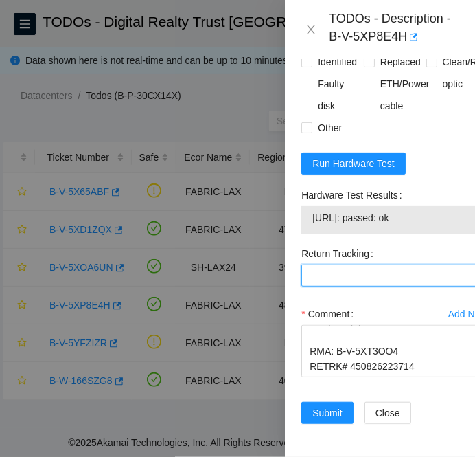
click at [334, 264] on Tracking "Return Tracking" at bounding box center [395, 275] width 187 height 22
paste Tracking "450826223714"
type Tracking "450826223714"
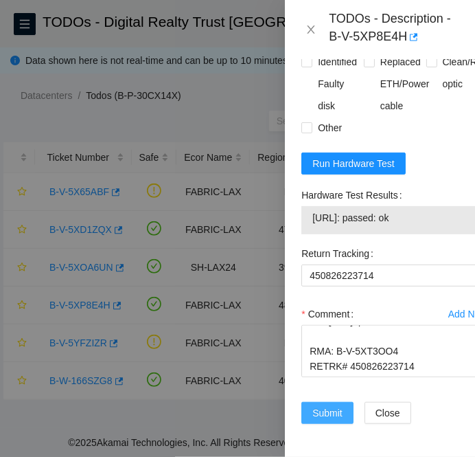
click at [332, 405] on span "Submit" at bounding box center [328, 412] width 30 height 15
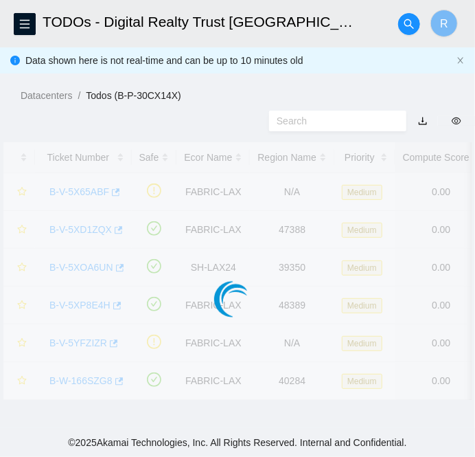
scroll to position [411, 0]
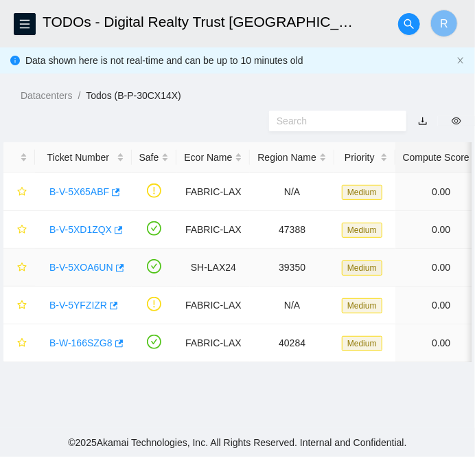
click at [79, 268] on link "B-V-5XOA6UN" at bounding box center [81, 267] width 64 height 11
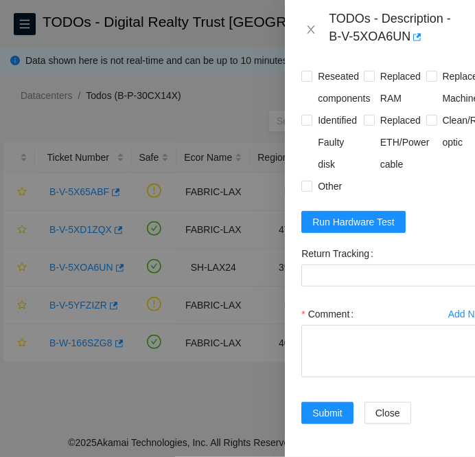
scroll to position [1540, 0]
click at [367, 229] on span "Run Hardware Test" at bounding box center [354, 221] width 82 height 15
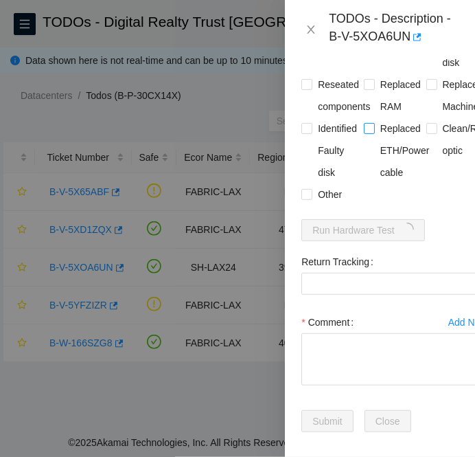
scroll to position [1456, 0]
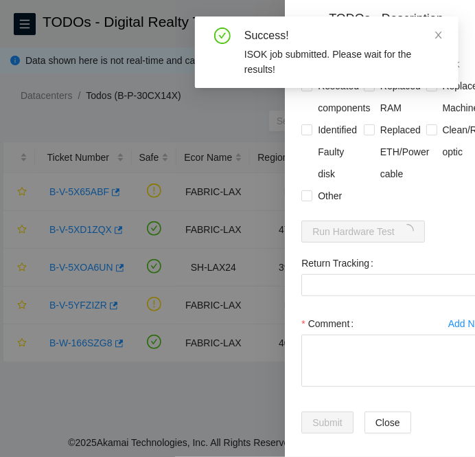
click at [304, 46] on input "Rebooted" at bounding box center [307, 41] width 10 height 10
checkbox input "true"
click at [427, 46] on input "Replaced disk" at bounding box center [432, 41] width 10 height 10
checkbox input "true"
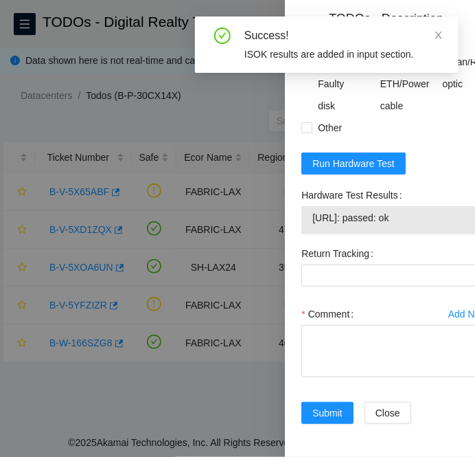
drag, startPoint x: 438, startPoint y: 258, endPoint x: 311, endPoint y: 262, distance: 127.2
click at [311, 234] on div "184.24.106.157: passed: ok" at bounding box center [395, 220] width 187 height 28
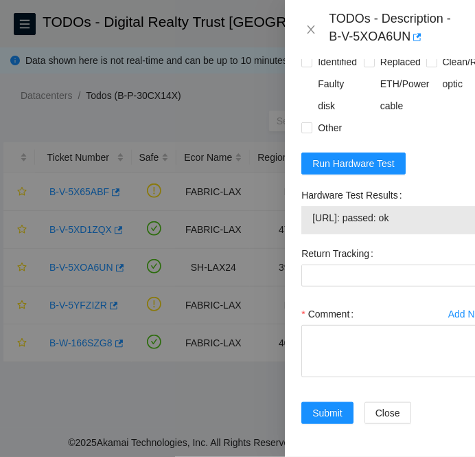
copy tbody "184.24.106.157: passed: ok"
click at [339, 377] on textarea "Comment" at bounding box center [395, 351] width 187 height 52
paste textarea "B-V-5XOA6UN SH-LAX24 Medium 2 4% C3.02.G3 26 184.24.106.157 CT-4191115-00057 -C…"
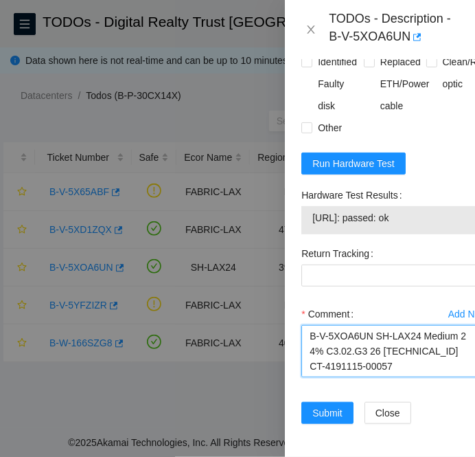
scroll to position [283, 0]
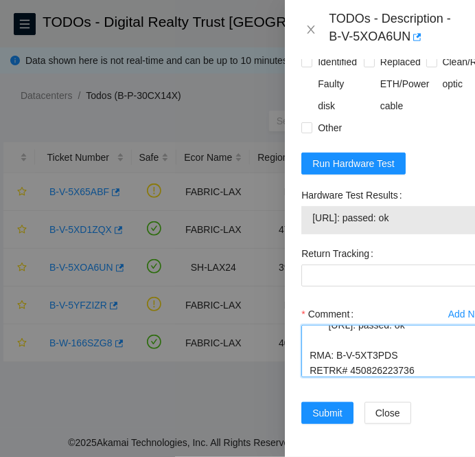
click at [368, 377] on textarea "B-V-5XOA6UN SH-LAX24 Medium 2 4% C3.02.G3 26 184.24.106.157 CT-4191115-00057 -C…" at bounding box center [395, 351] width 187 height 52
type textarea "B-V-5XOA6UN SH-LAX24 Medium 2 4% C3.02.G3 26 184.24.106.157 CT-4191115-00057 -C…"
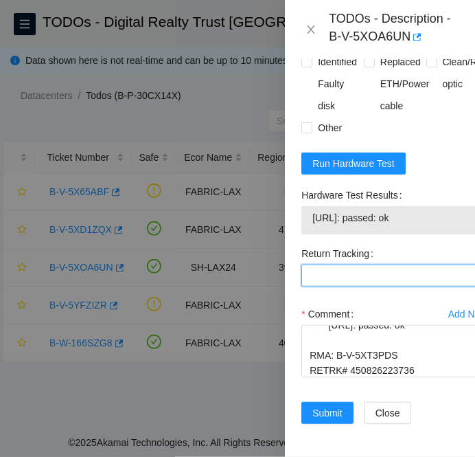
click at [304, 286] on Tracking "Return Tracking" at bounding box center [395, 275] width 187 height 22
paste Tracking "450826223736"
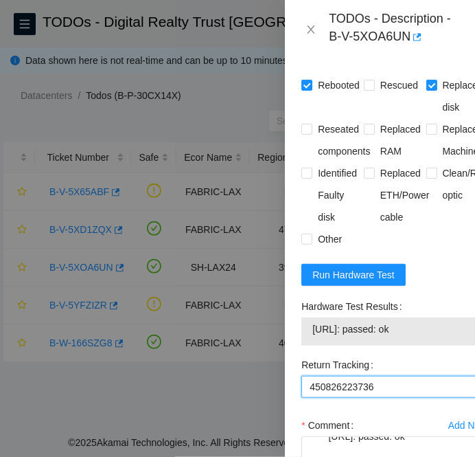
scroll to position [1632, 0]
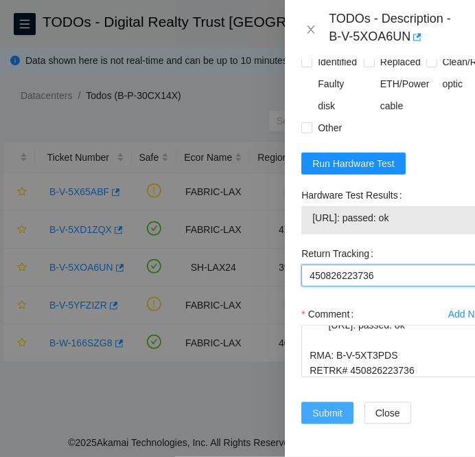
type Tracking "450826223736"
click at [333, 405] on span "Submit" at bounding box center [328, 412] width 30 height 15
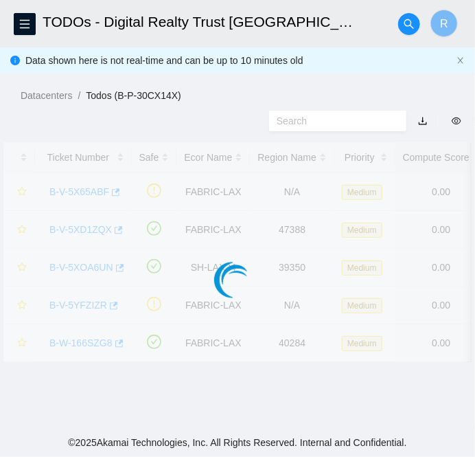
scroll to position [411, 0]
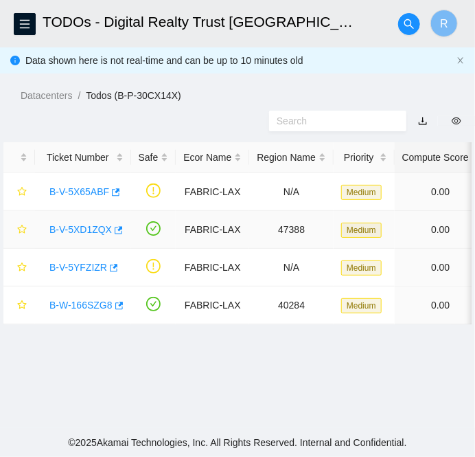
click at [91, 225] on link "B-V-5XD1ZQX" at bounding box center [80, 229] width 63 height 11
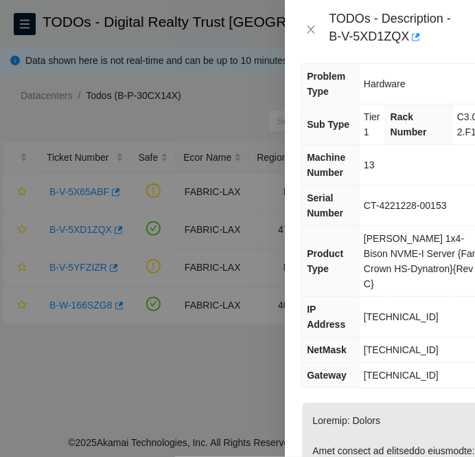
scroll to position [0, 0]
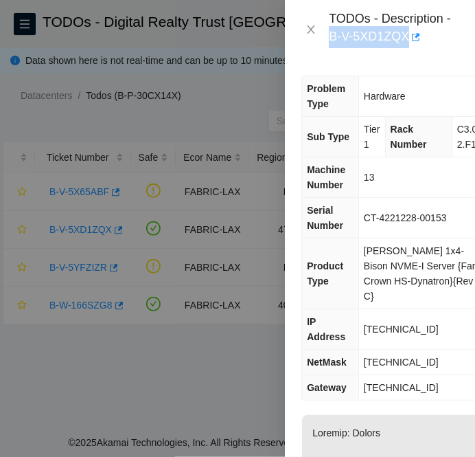
drag, startPoint x: 407, startPoint y: 32, endPoint x: 328, endPoint y: 43, distance: 79.1
click at [328, 43] on div "TODOs - Description - B-V-5XD1ZQX" at bounding box center [380, 29] width 157 height 37
copy div "B-V-5XD1ZQX"
click at [309, 30] on icon "close" at bounding box center [311, 29] width 11 height 11
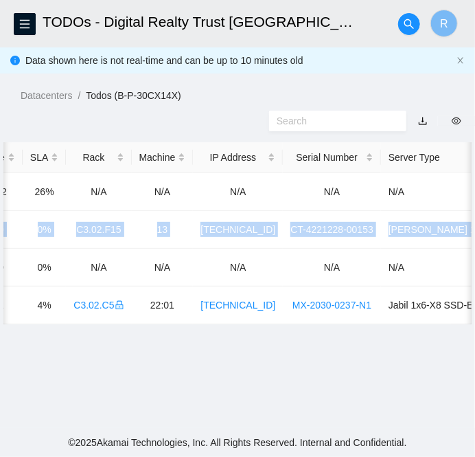
scroll to position [0, 677]
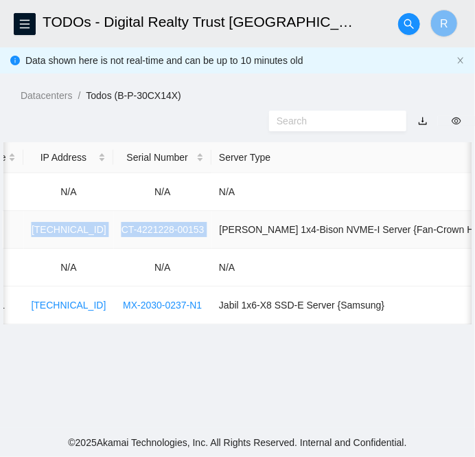
drag, startPoint x: 43, startPoint y: 229, endPoint x: 185, endPoint y: 222, distance: 142.4
copy tr "B-V-5XD1ZQX FABRIC-LAX 47388 Medium 0.00 0 0% C3.02.F15 13 23.59.21.16 CT-42212…"
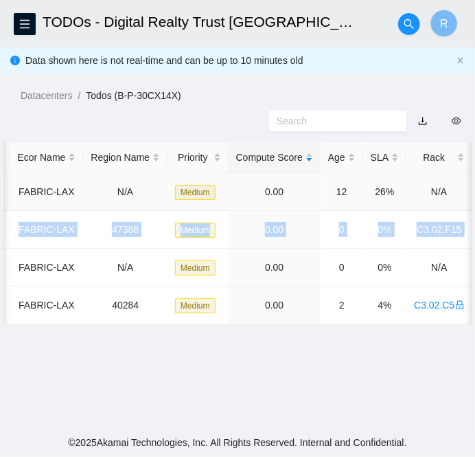
scroll to position [0, 0]
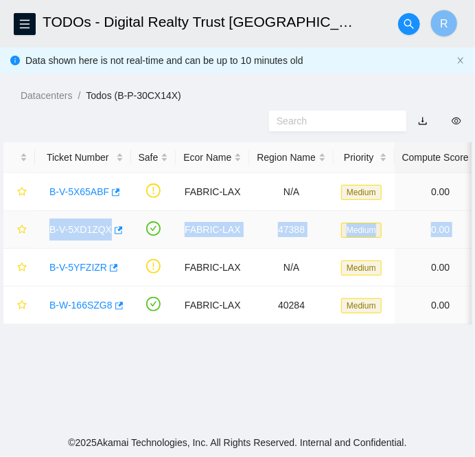
click at [80, 230] on link "B-V-5XD1ZQX" at bounding box center [80, 229] width 63 height 11
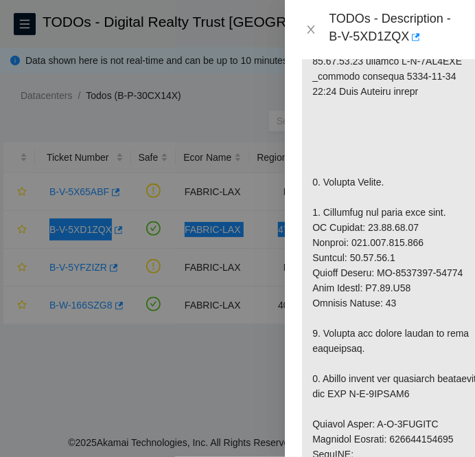
scroll to position [478, 0]
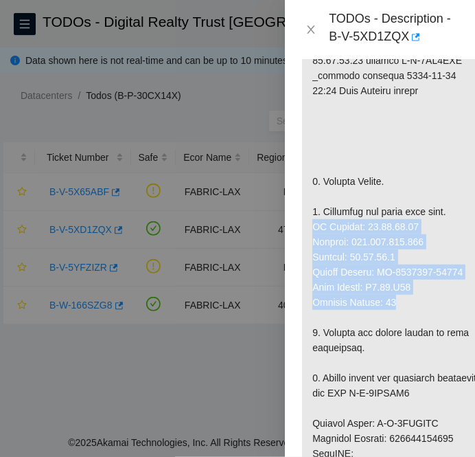
drag, startPoint x: 406, startPoint y: 300, endPoint x: 308, endPoint y: 223, distance: 123.8
click at [308, 223] on p at bounding box center [394, 438] width 185 height 1003
copy p "IP Address: 23.59.21.16 Netmask: 255.255.255.224 Gateway: 23.59.21.1 Serial Num…"
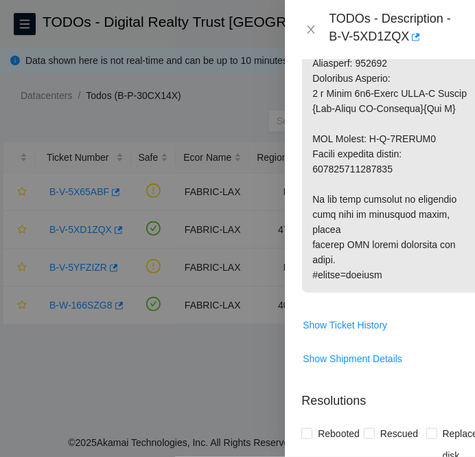
scroll to position [1122, 0]
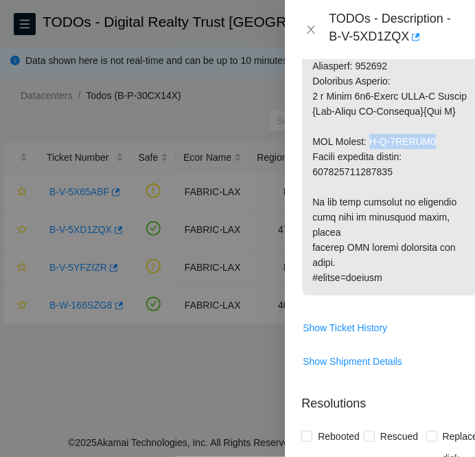
drag, startPoint x: 370, startPoint y: 125, endPoint x: 430, endPoint y: 130, distance: 60.6
copy p "B-V-5XXFEG2"
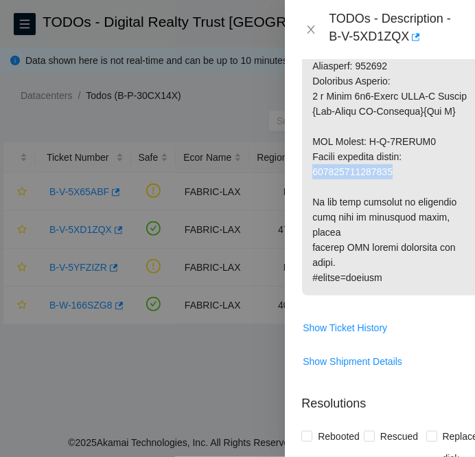
copy p "093642900249082"
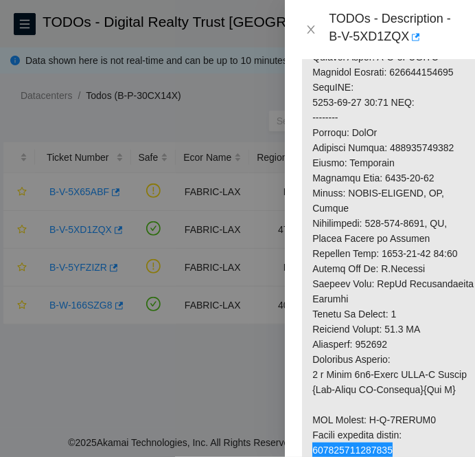
scroll to position [839, 0]
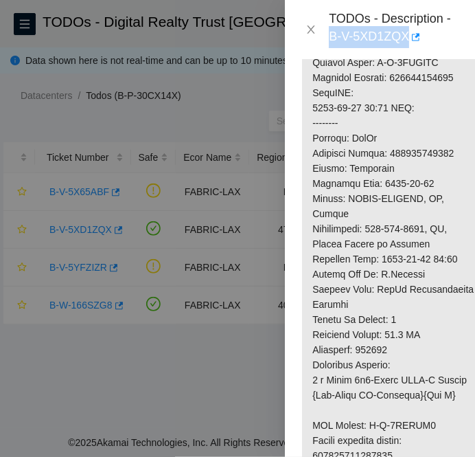
drag, startPoint x: 328, startPoint y: 38, endPoint x: 407, endPoint y: 40, distance: 79.0
click at [407, 40] on div "TODOs - Description - B-V-5XD1ZQX" at bounding box center [380, 29] width 157 height 37
copy div "B-V-5XD1ZQX"
click at [155, 397] on div at bounding box center [237, 228] width 475 height 457
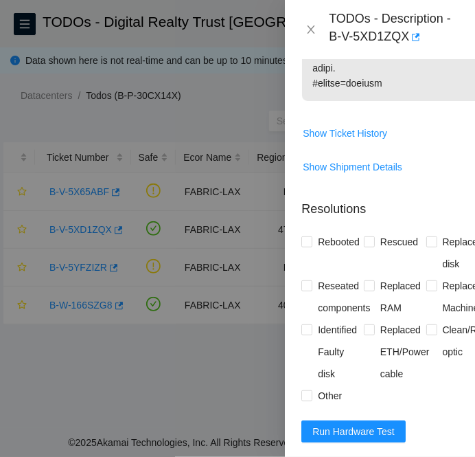
scroll to position [1603, 0]
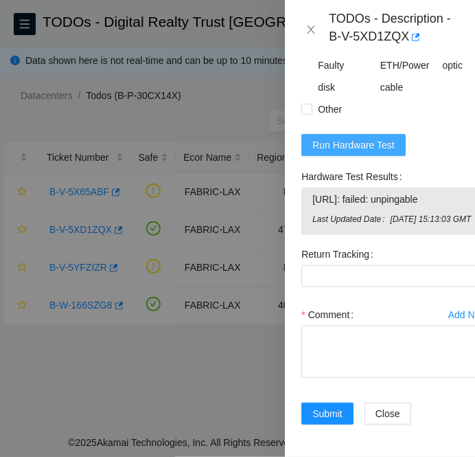
click at [369, 137] on span "Run Hardware Test" at bounding box center [354, 144] width 82 height 15
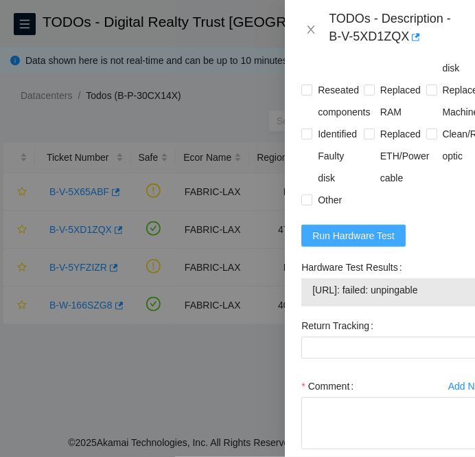
scroll to position [1572, 0]
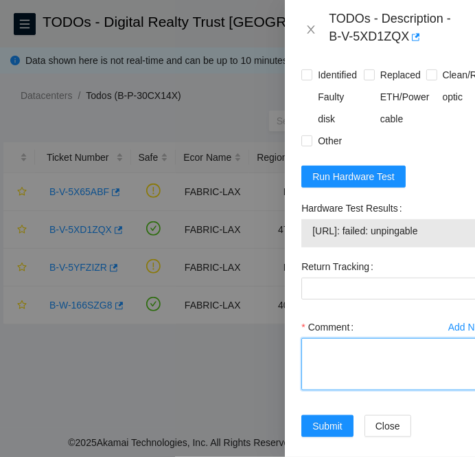
click at [339, 346] on textarea "Comment" at bounding box center [395, 364] width 187 height 52
paste textarea "B-V-5XD1ZQX FABRIC-LAX Medium 0 0% C3.02.F15 13 23.59.21.16 CT-4221228-00153 -C…"
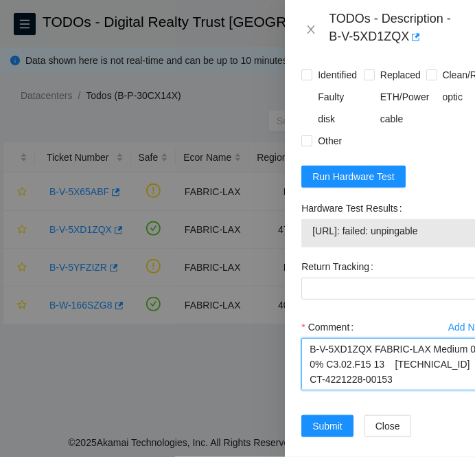
scroll to position [404, 0]
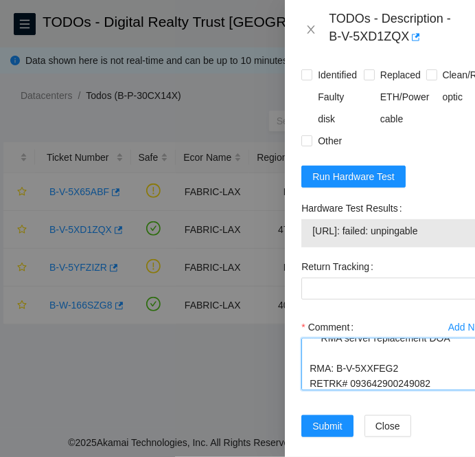
click at [372, 351] on textarea "B-V-5XD1ZQX FABRIC-LAX Medium 0 0% C3.02.F15 13 23.59.21.16 CT-4221228-00153 -C…" at bounding box center [395, 364] width 187 height 52
type textarea "B-V-5XD1ZQX FABRIC-LAX Medium 0 0% C3.02.F15 13 23.59.21.16 CT-4221228-00153 -C…"
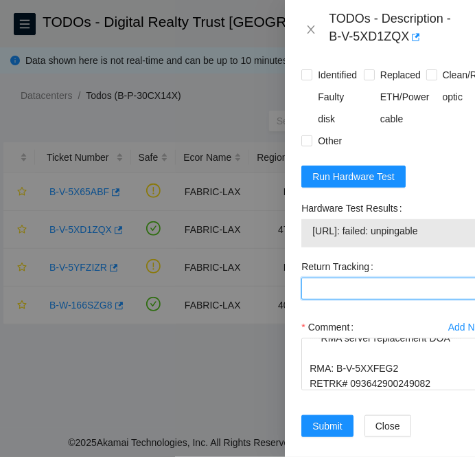
click at [326, 278] on Tracking "Return Tracking" at bounding box center [395, 289] width 187 height 22
paste Tracking "093642900249082"
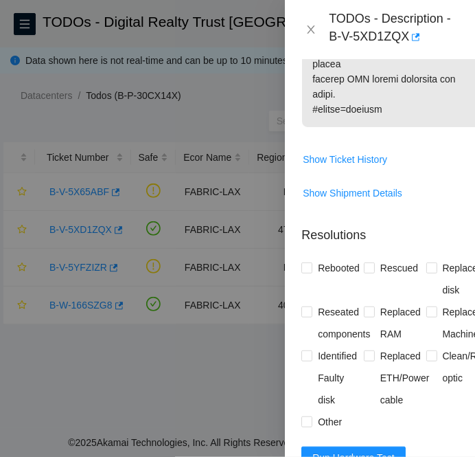
scroll to position [1297, 0]
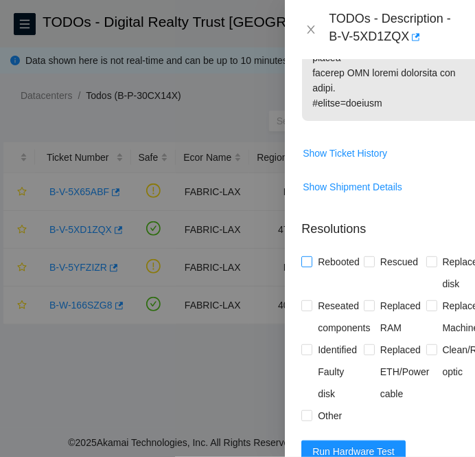
type Tracking "093642900249082"
click at [304, 256] on input "Rebooted" at bounding box center [307, 261] width 10 height 10
checkbox input "true"
click at [427, 300] on input "Replaced Machine" at bounding box center [432, 305] width 10 height 10
checkbox input "true"
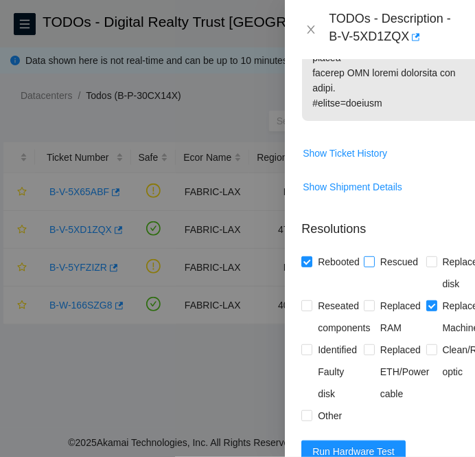
click at [364, 256] on input "Rescued" at bounding box center [369, 261] width 10 height 10
checkbox input "true"
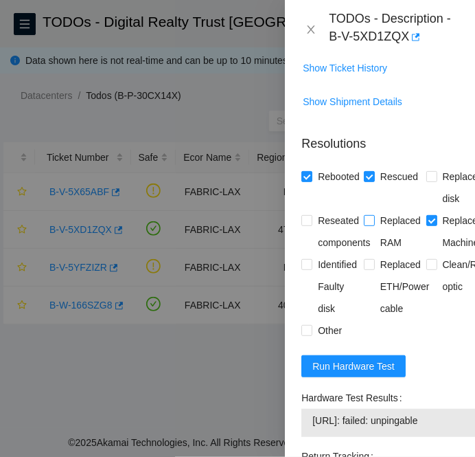
scroll to position [1397, 0]
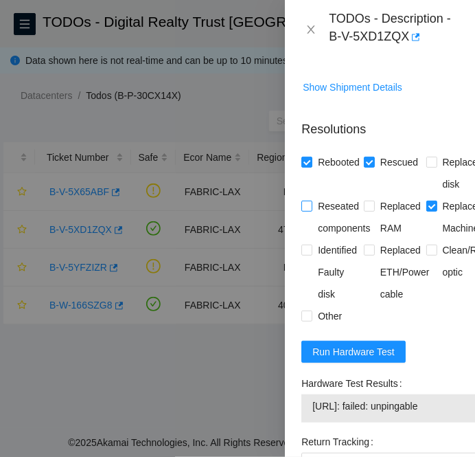
click at [305, 201] on input "Reseated components" at bounding box center [307, 206] width 10 height 10
checkbox input "true"
click at [309, 311] on input "Other" at bounding box center [307, 316] width 10 height 10
checkbox input "true"
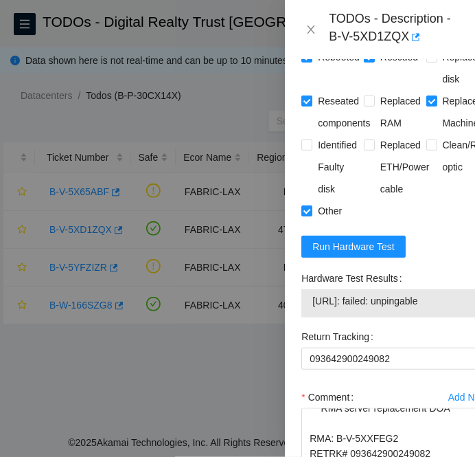
scroll to position [1572, 0]
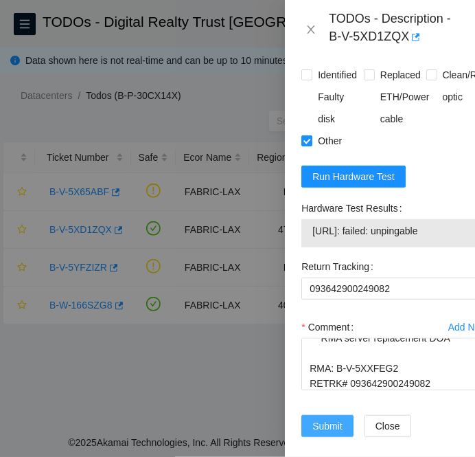
click at [340, 418] on span "Submit" at bounding box center [328, 425] width 30 height 15
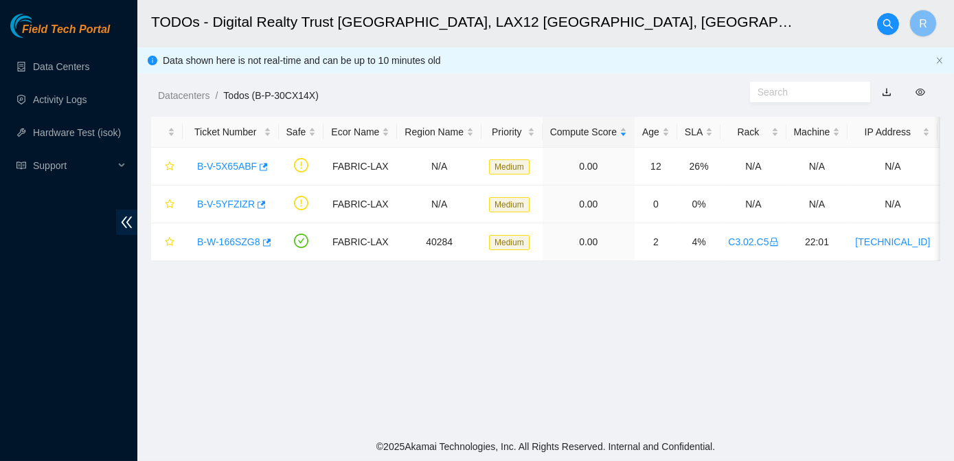
scroll to position [431, 0]
click at [221, 240] on link "B-W-166SZG8" at bounding box center [228, 241] width 63 height 11
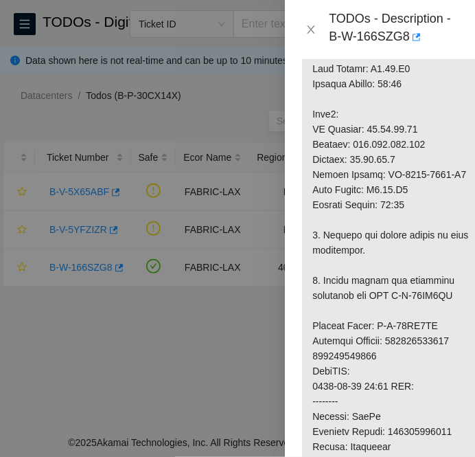
scroll to position [787, 0]
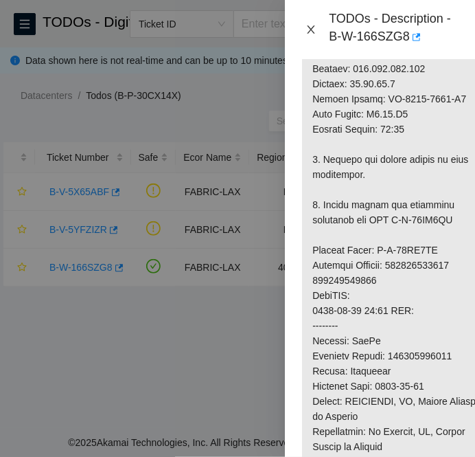
click at [313, 30] on icon "close" at bounding box center [311, 29] width 11 height 11
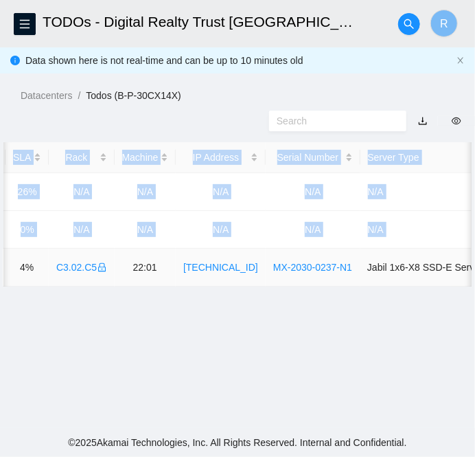
scroll to position [0, 559]
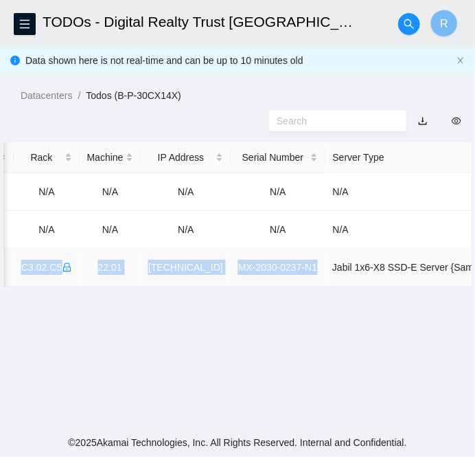
drag, startPoint x: 38, startPoint y: 266, endPoint x: 297, endPoint y: 273, distance: 258.4
copy tr "B-W-166SZG8 FABRIC-LAX 40284 Medium 0.00 2 4% C3.02.C5 22:01 23.45.45.47 MX-203…"
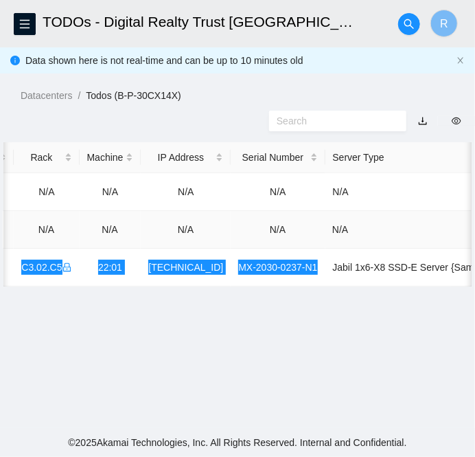
scroll to position [0, 0]
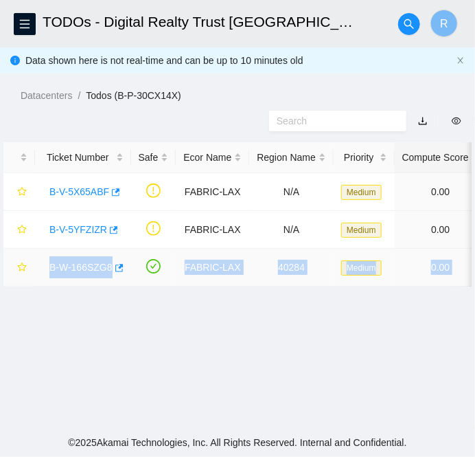
click at [80, 270] on link "B-W-166SZG8" at bounding box center [80, 267] width 63 height 11
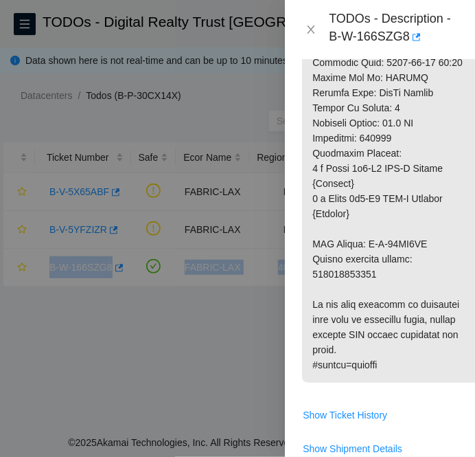
scroll to position [1190, 0]
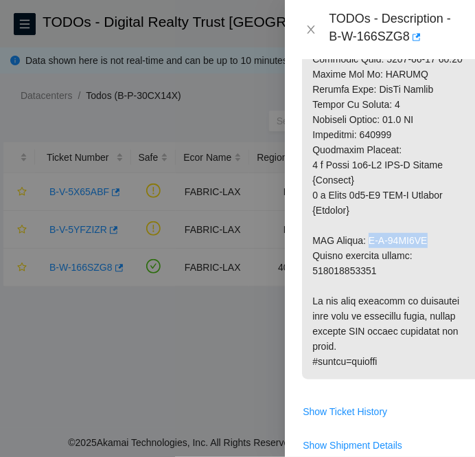
drag, startPoint x: 369, startPoint y: 255, endPoint x: 434, endPoint y: 250, distance: 65.4
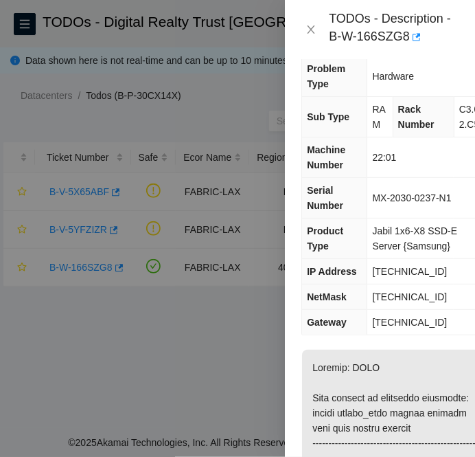
scroll to position [0, 0]
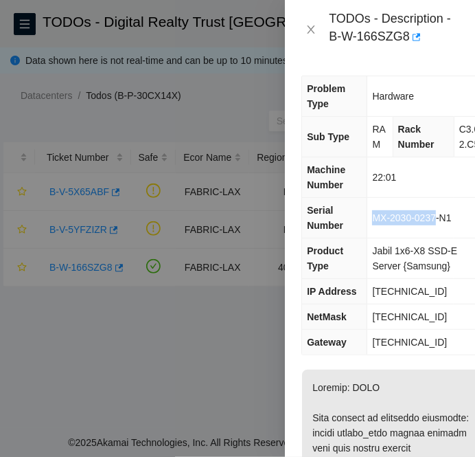
drag, startPoint x: 372, startPoint y: 216, endPoint x: 434, endPoint y: 219, distance: 62.6
click at [434, 219] on span "MX-2030-0237-N1" at bounding box center [411, 217] width 79 height 11
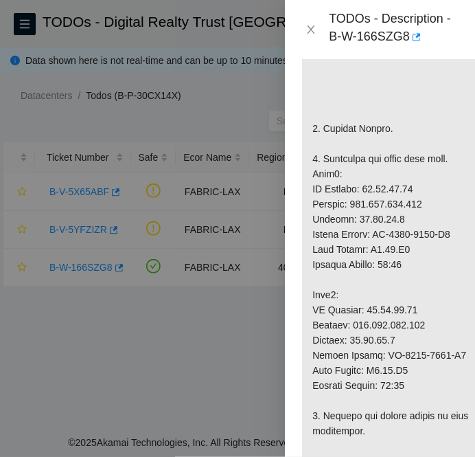
scroll to position [539, 0]
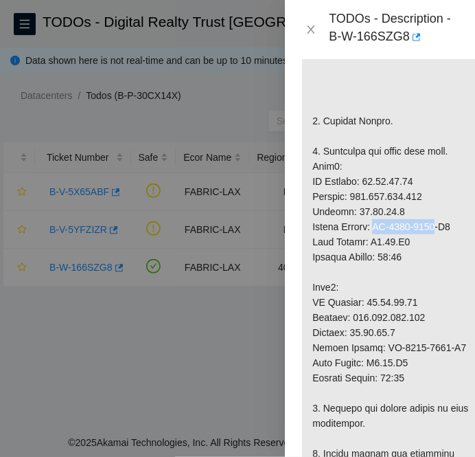
drag, startPoint x: 378, startPoint y: 238, endPoint x: 440, endPoint y: 243, distance: 62.8
click at [440, 243] on p at bounding box center [394, 430] width 185 height 1199
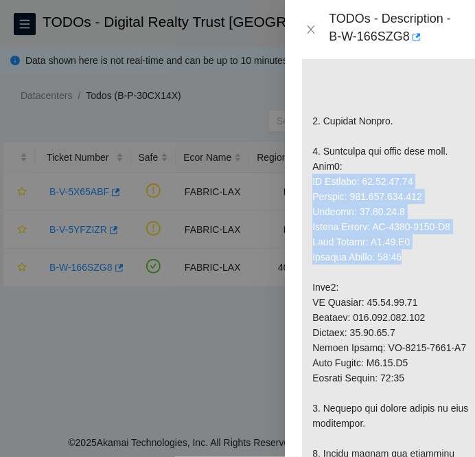
drag, startPoint x: 420, startPoint y: 269, endPoint x: 306, endPoint y: 198, distance: 135.2
click at [306, 198] on p at bounding box center [394, 430] width 185 height 1199
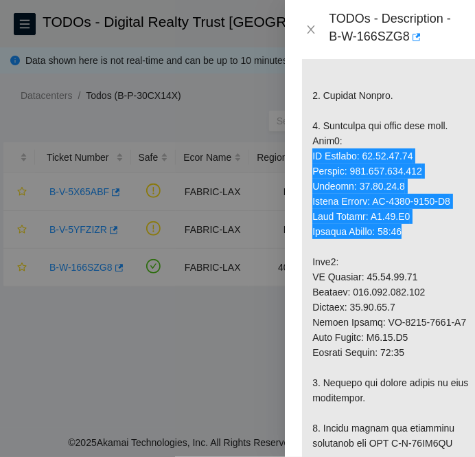
scroll to position [564, 0]
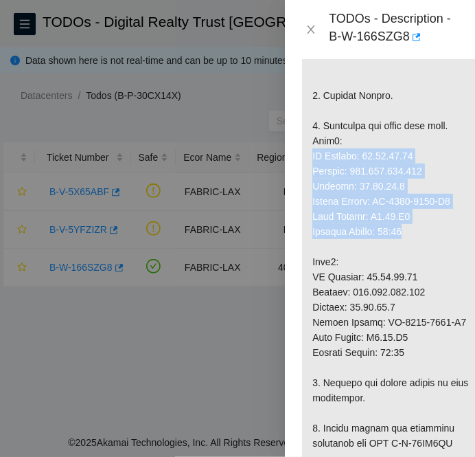
click at [396, 162] on p at bounding box center [394, 405] width 185 height 1199
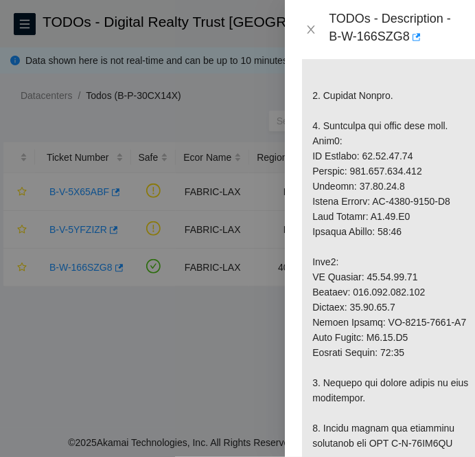
click at [394, 167] on p at bounding box center [394, 405] width 185 height 1199
click at [399, 185] on p at bounding box center [394, 405] width 185 height 1199
drag, startPoint x: 374, startPoint y: 233, endPoint x: 433, endPoint y: 223, distance: 60.0
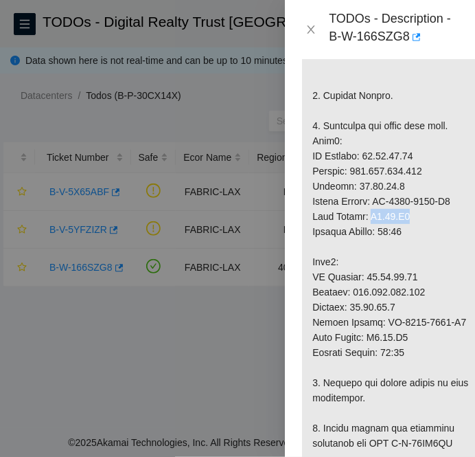
click at [433, 223] on p at bounding box center [394, 405] width 185 height 1199
drag, startPoint x: 390, startPoint y: 245, endPoint x: 417, endPoint y: 247, distance: 26.8
click at [417, 247] on p at bounding box center [394, 405] width 185 height 1199
click at [392, 293] on p at bounding box center [394, 405] width 185 height 1199
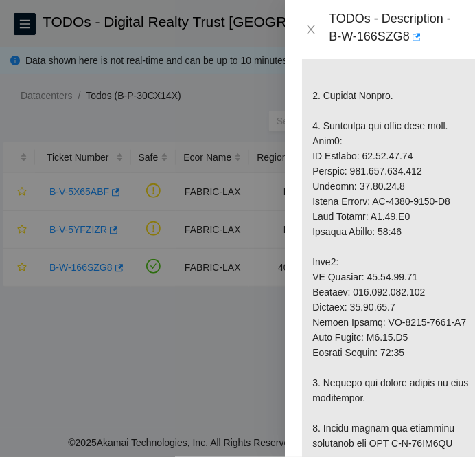
click at [397, 305] on p at bounding box center [394, 405] width 185 height 1199
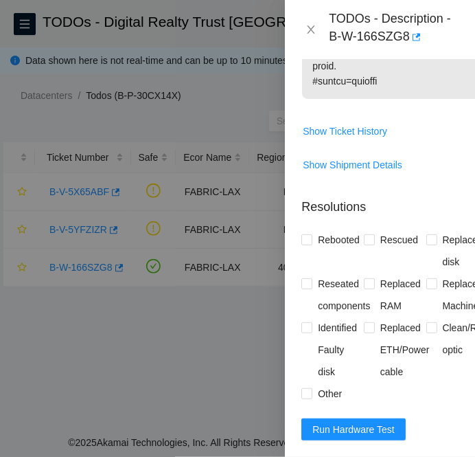
scroll to position [1700, 0]
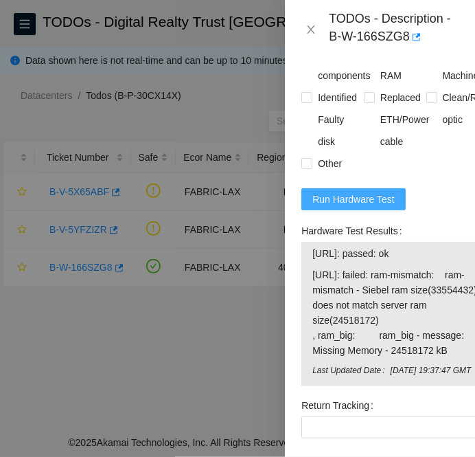
click at [364, 207] on span "Run Hardware Test" at bounding box center [354, 199] width 82 height 15
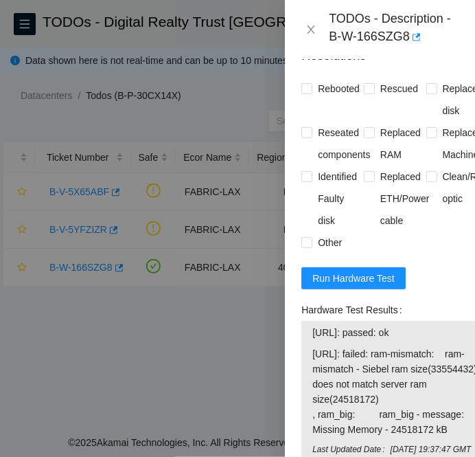
scroll to position [1609, 0]
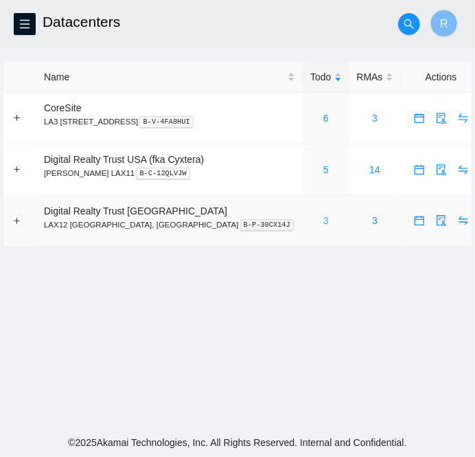
click at [324, 223] on link "3" at bounding box center [326, 220] width 5 height 11
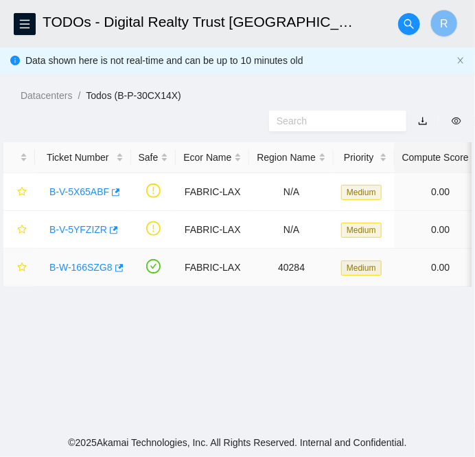
click at [78, 264] on link "B-W-166SZG8" at bounding box center [80, 267] width 63 height 11
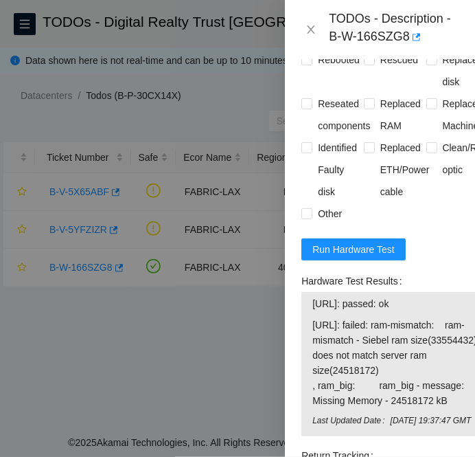
scroll to position [1654, 0]
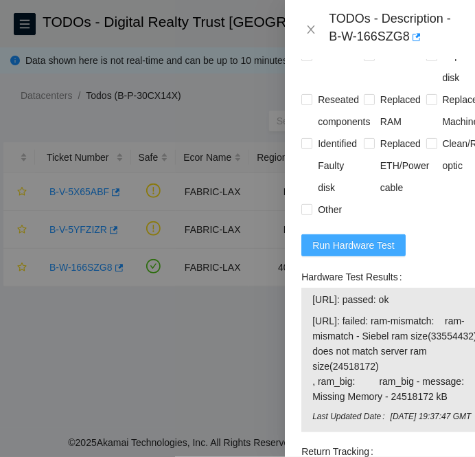
click at [376, 252] on span "Run Hardware Test" at bounding box center [354, 245] width 82 height 15
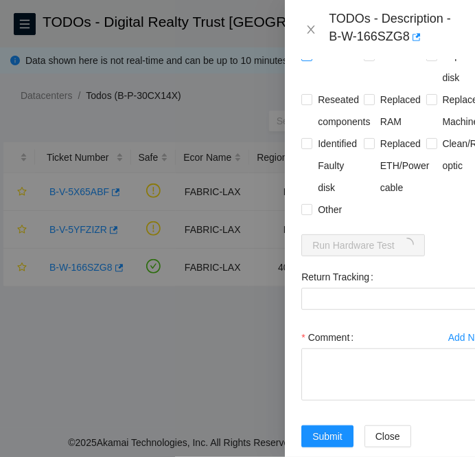
click at [306, 60] on input "Rebooted" at bounding box center [307, 55] width 10 height 10
checkbox input "true"
click at [427, 104] on input "Replaced Machine" at bounding box center [432, 99] width 10 height 10
checkbox input "true"
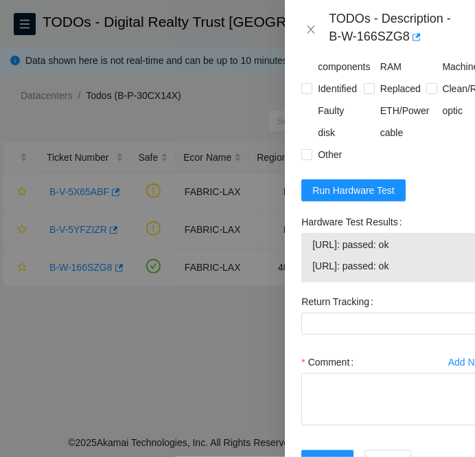
drag, startPoint x: 416, startPoint y: 283, endPoint x: 297, endPoint y: 256, distance: 122.6
click at [297, 256] on div "Hardware Test Results [URL]: passed: ok [URL]: passed: ok" at bounding box center [395, 251] width 198 height 80
copy tbody "[URL]: passed: ok [URL]: passed: ok"
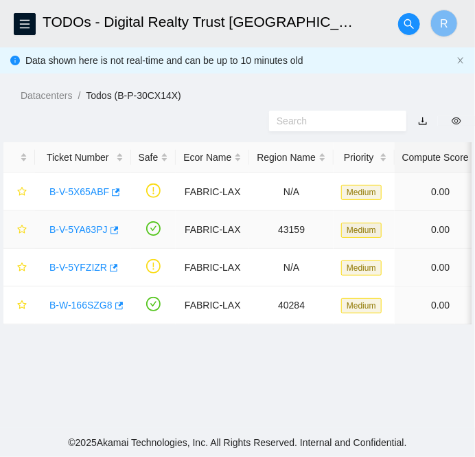
click at [77, 225] on link "B-V-5YA63PJ" at bounding box center [78, 229] width 58 height 11
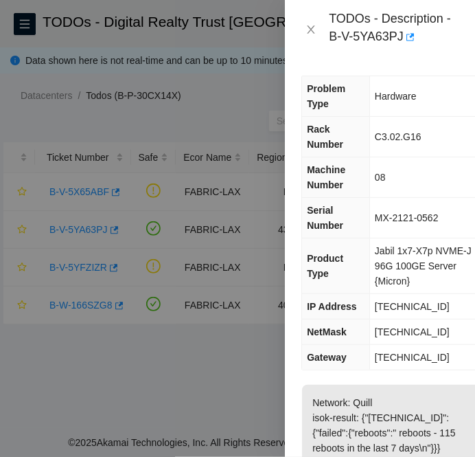
click at [67, 304] on div at bounding box center [237, 228] width 475 height 457
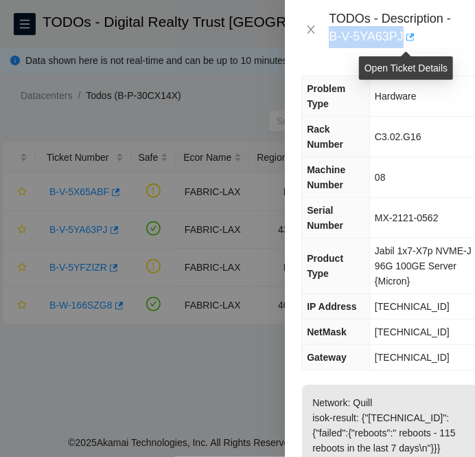
drag, startPoint x: 328, startPoint y: 36, endPoint x: 405, endPoint y: 42, distance: 76.5
click at [405, 42] on div "TODOs - Description - B-V-5YA63PJ" at bounding box center [380, 29] width 157 height 37
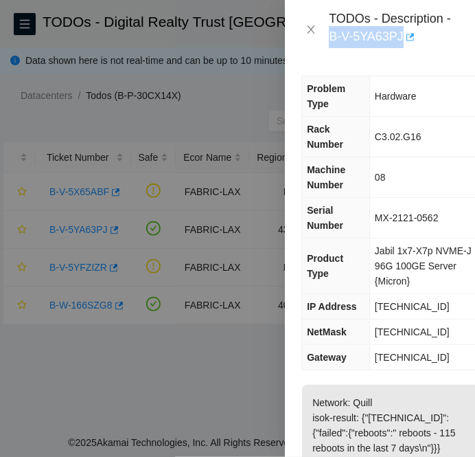
copy div "B-V-5YA63PJ"
click at [309, 27] on icon "close" at bounding box center [312, 29] width 8 height 8
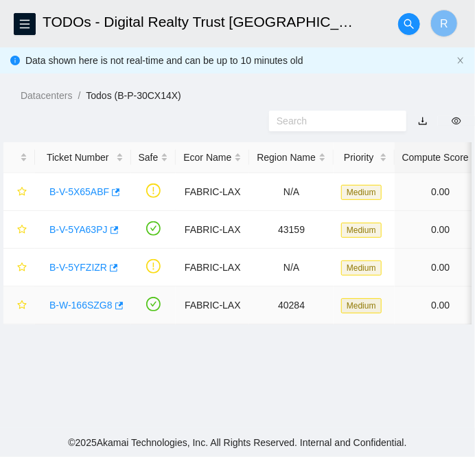
click at [84, 308] on link "B-W-166SZG8" at bounding box center [80, 305] width 63 height 11
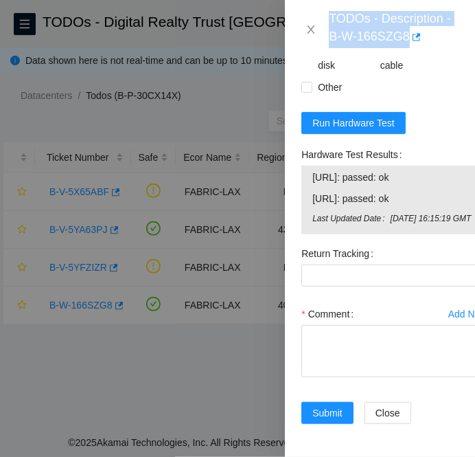
scroll to position [1796, 0]
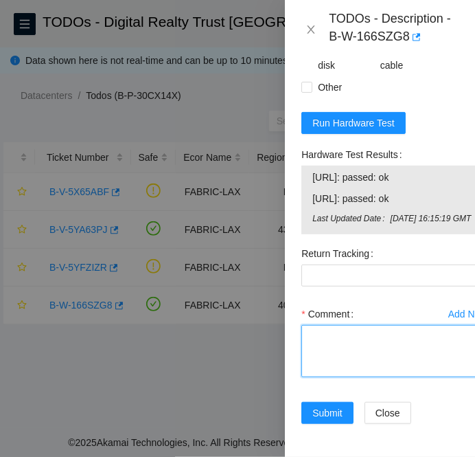
click at [326, 343] on textarea "Comment" at bounding box center [395, 351] width 187 height 52
paste textarea "B-W-166SZG8 FABRIC-LAX Medium 2 4% C3.02.C5 22:01 [TECHNICAL_ID] MX-2030-0237-N…"
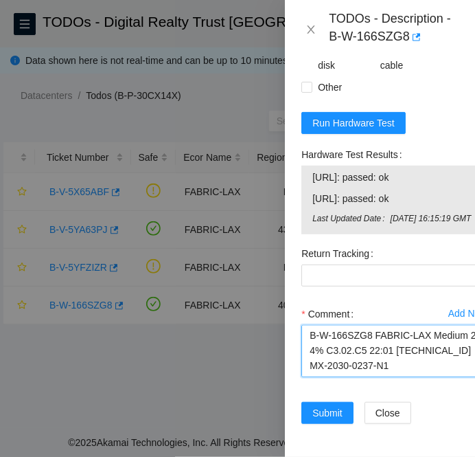
scroll to position [434, 0]
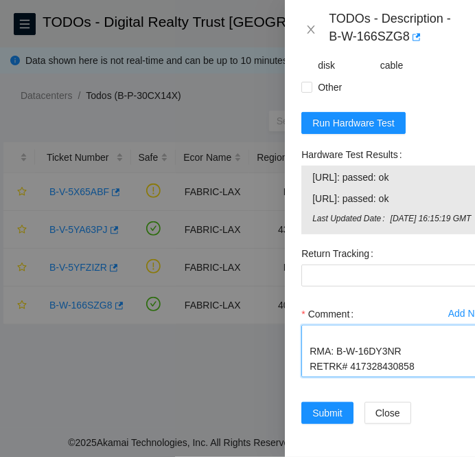
click at [377, 377] on textarea "B-W-166SZG8 FABRIC-LAX Medium 2 4% C3.02.C5 22:01 [TECHNICAL_ID] MX-2030-0237-N…" at bounding box center [395, 351] width 187 height 52
type textarea "B-W-166SZG8 FABRIC-LAX Medium 2 4% C3.02.C5 22:01 [TECHNICAL_ID] MX-2030-0237-N…"
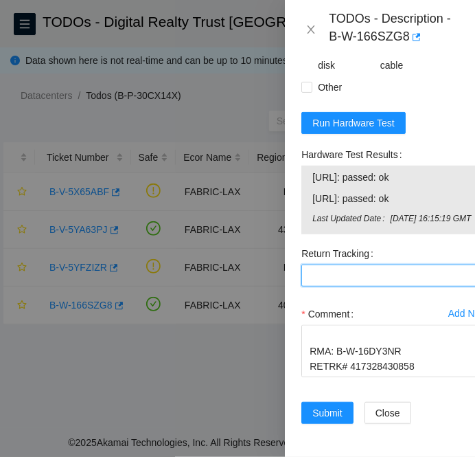
click at [338, 282] on Tracking "Return Tracking" at bounding box center [395, 275] width 187 height 22
paste Tracking "417328430858"
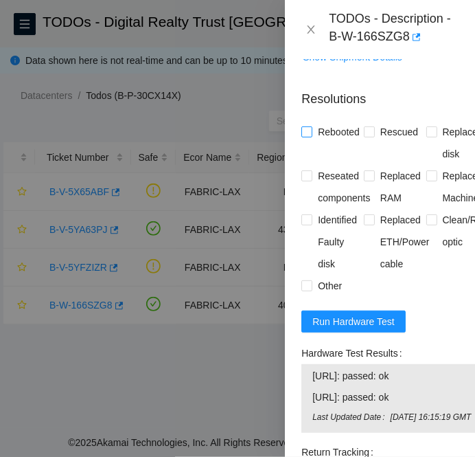
type Tracking "417328430858"
click at [310, 136] on input "Rebooted" at bounding box center [307, 131] width 10 height 10
checkbox input "true"
click at [427, 181] on span at bounding box center [432, 175] width 11 height 11
click at [427, 180] on input "Replaced Machine" at bounding box center [432, 175] width 10 height 10
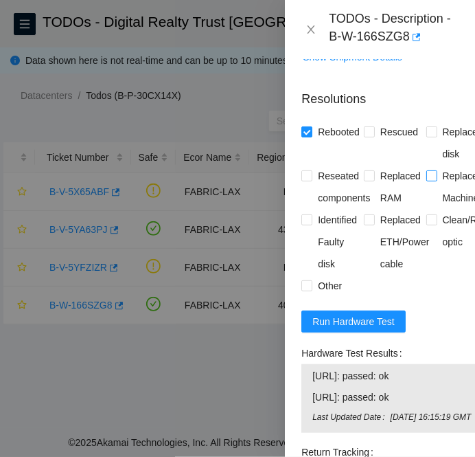
checkbox input "true"
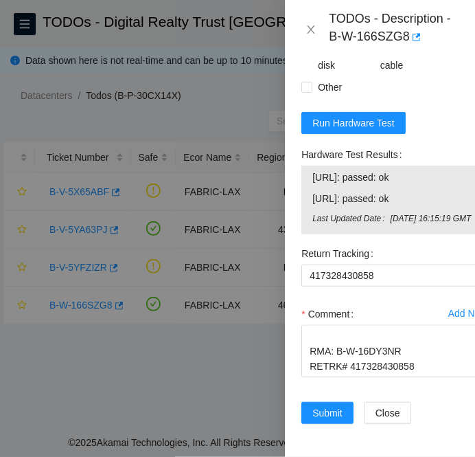
scroll to position [438, 0]
click at [329, 405] on span "Submit" at bounding box center [328, 412] width 30 height 15
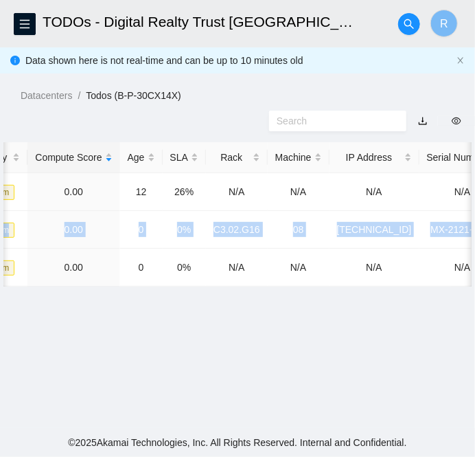
scroll to position [0, 526]
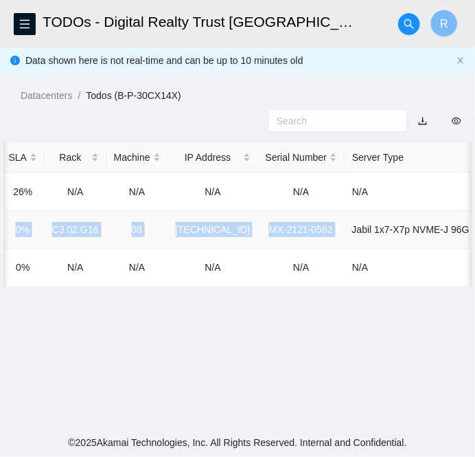
drag, startPoint x: 41, startPoint y: 227, endPoint x: 331, endPoint y: 232, distance: 289.9
click at [331, 232] on tr "B-V-5YA63PJ FABRIC-LAX 43159 Medium 0.00 0 0% C3.02.G16 08 [TECHNICAL_ID] MX-21…" at bounding box center [28, 230] width 1101 height 38
copy tr "B-V-5YA63PJ FABRIC-LAX 43159 Medium 0.00 0 0% C3.02.G16 08 [TECHNICAL_ID] MX-21…"
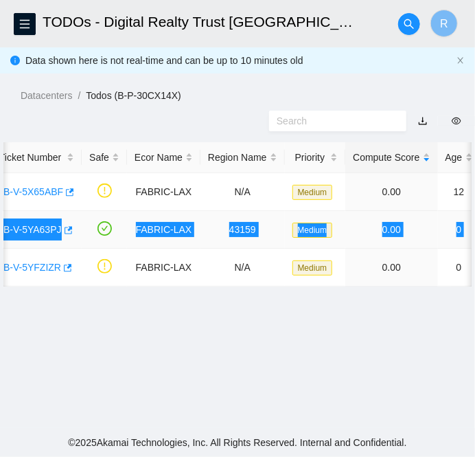
scroll to position [0, 0]
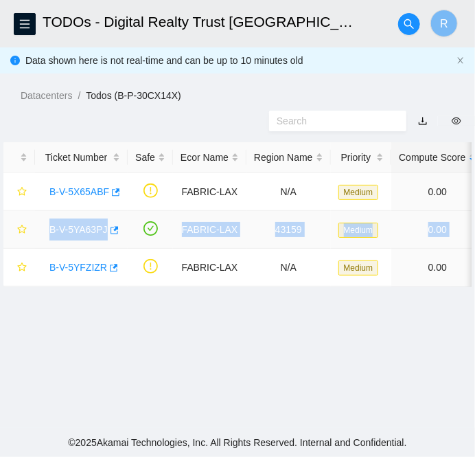
click at [78, 227] on link "B-V-5YA63PJ" at bounding box center [78, 229] width 58 height 11
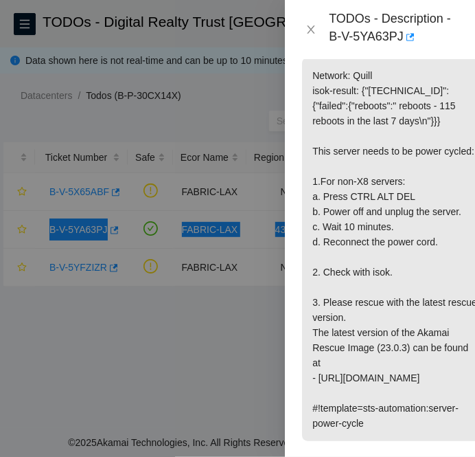
scroll to position [352, 0]
